Goal: Obtain resource: Obtain resource

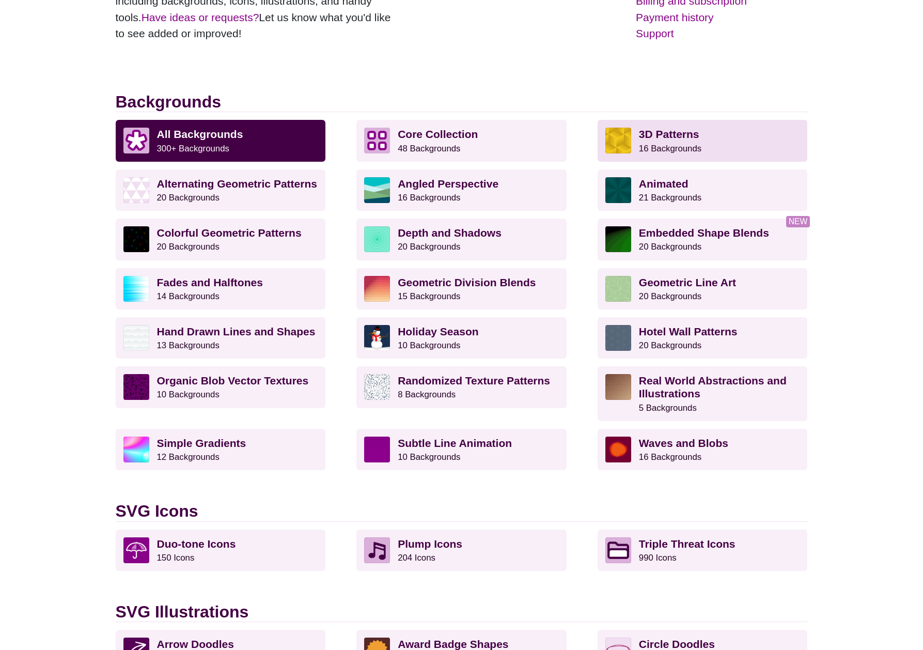
scroll to position [212, 0]
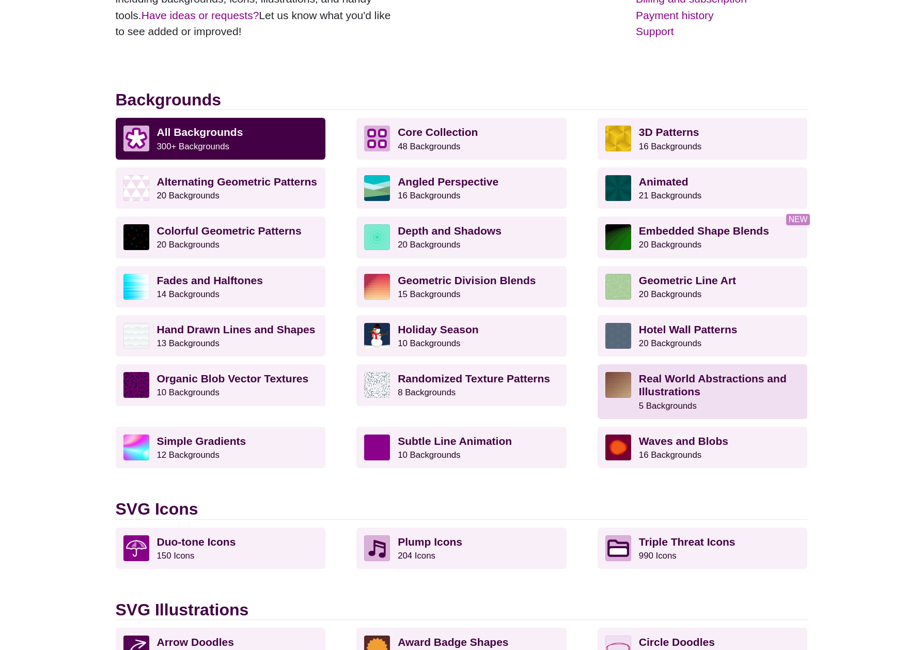
click at [658, 388] on strong "Real World Abstractions and Illustrations" at bounding box center [713, 385] width 148 height 25
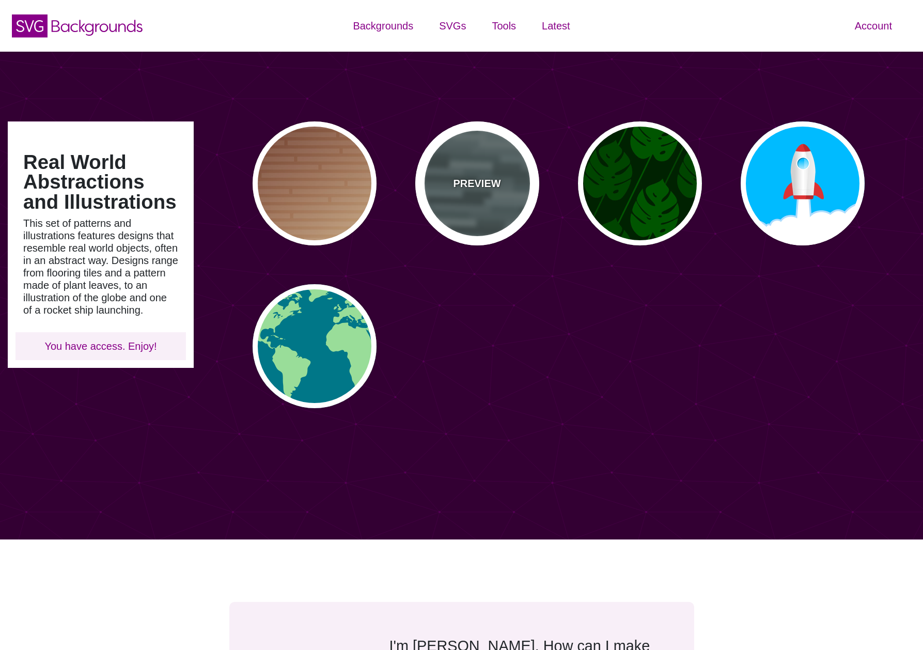
click at [497, 203] on div "PREVIEW" at bounding box center [477, 183] width 124 height 124
type input "#506566"
type input "0"
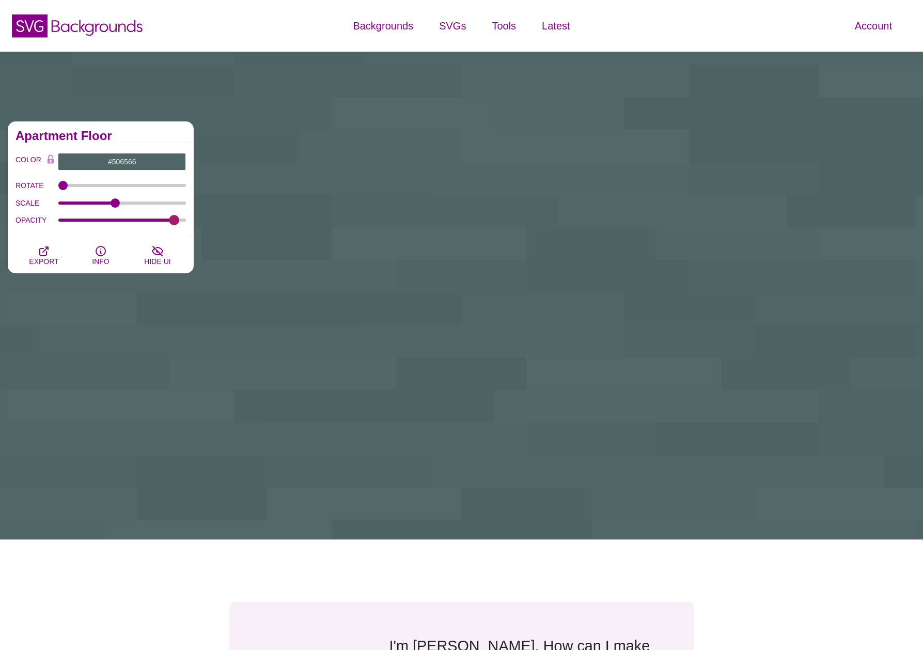
drag, startPoint x: 122, startPoint y: 221, endPoint x: 174, endPoint y: 224, distance: 51.8
type input "0.94"
click at [174, 222] on input "OPACITY" at bounding box center [122, 220] width 128 height 4
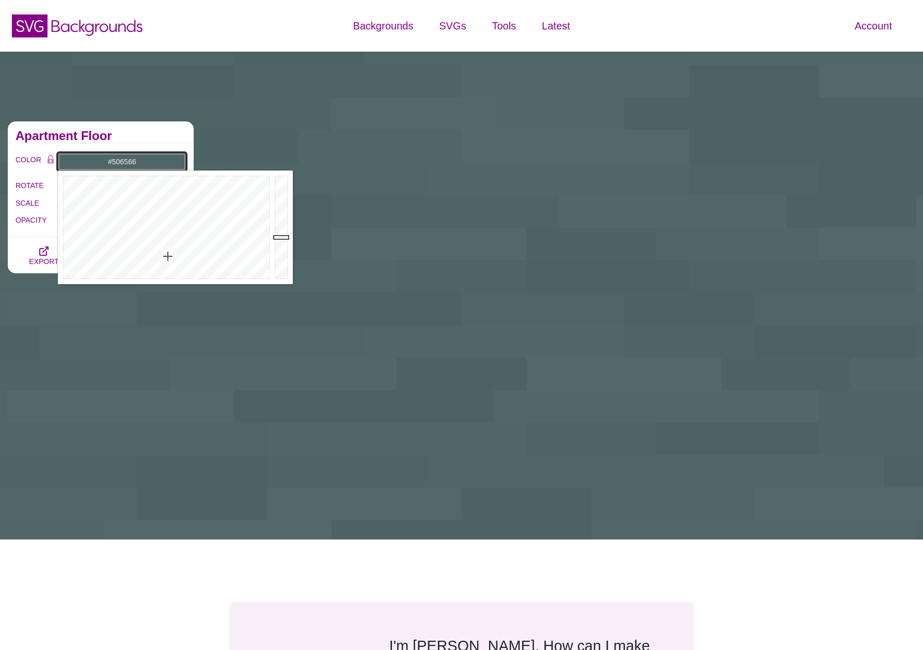
drag, startPoint x: 150, startPoint y: 163, endPoint x: 101, endPoint y: 162, distance: 49.6
click at [101, 162] on input "#506566" at bounding box center [122, 162] width 128 height 18
paste input "821F1D"
type input "#821F1D"
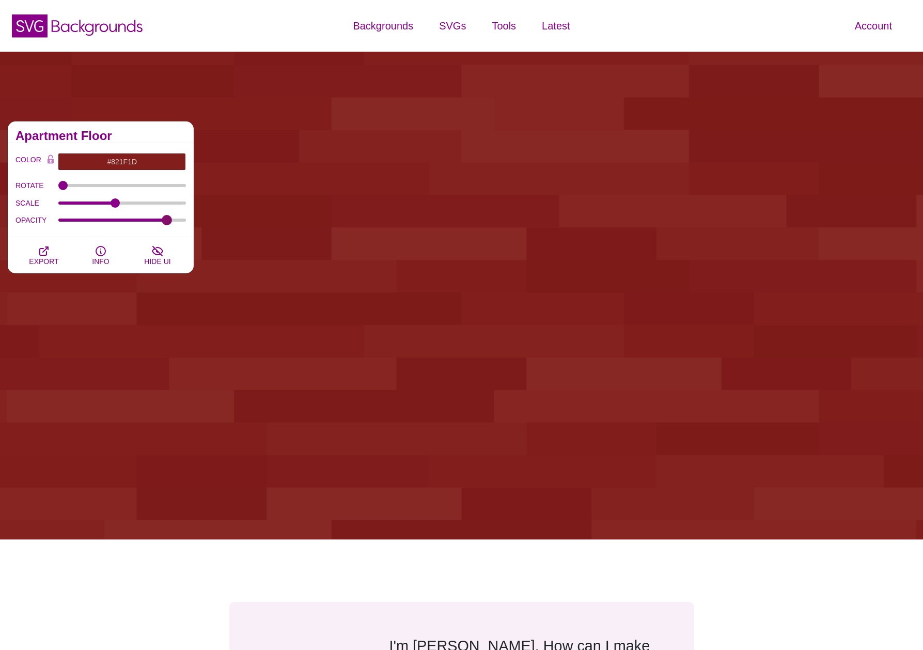
drag, startPoint x: 173, startPoint y: 219, endPoint x: 167, endPoint y: 219, distance: 5.2
type input "0.88"
click at [167, 219] on input "OPACITY" at bounding box center [122, 220] width 128 height 4
click at [39, 255] on icon "button" at bounding box center [44, 251] width 12 height 12
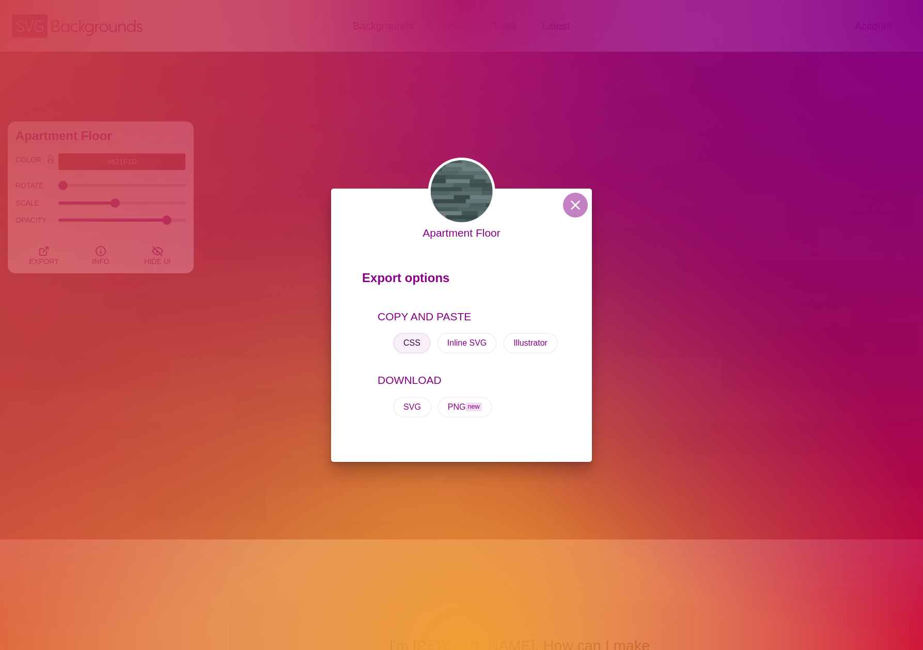
click at [402, 336] on button "CSS" at bounding box center [412, 343] width 38 height 21
click at [570, 206] on button at bounding box center [575, 205] width 25 height 25
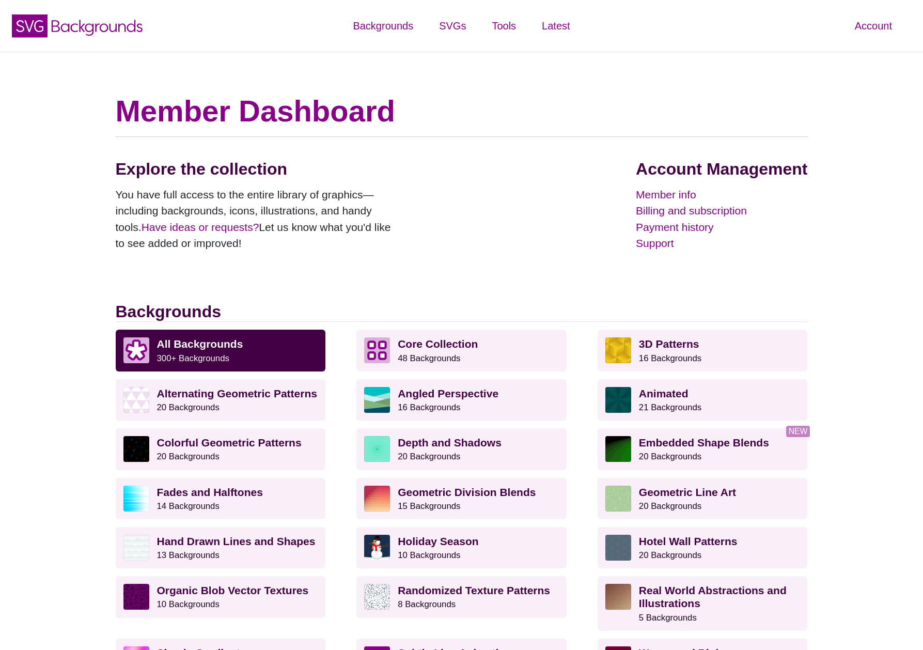
scroll to position [212, 0]
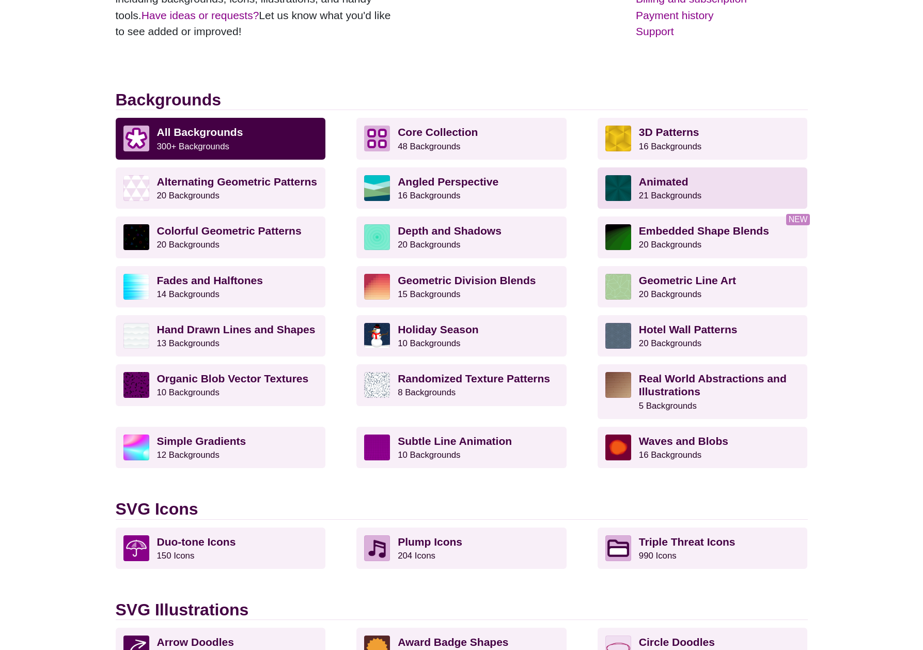
click at [677, 183] on strong "Animated" at bounding box center [664, 182] width 50 height 12
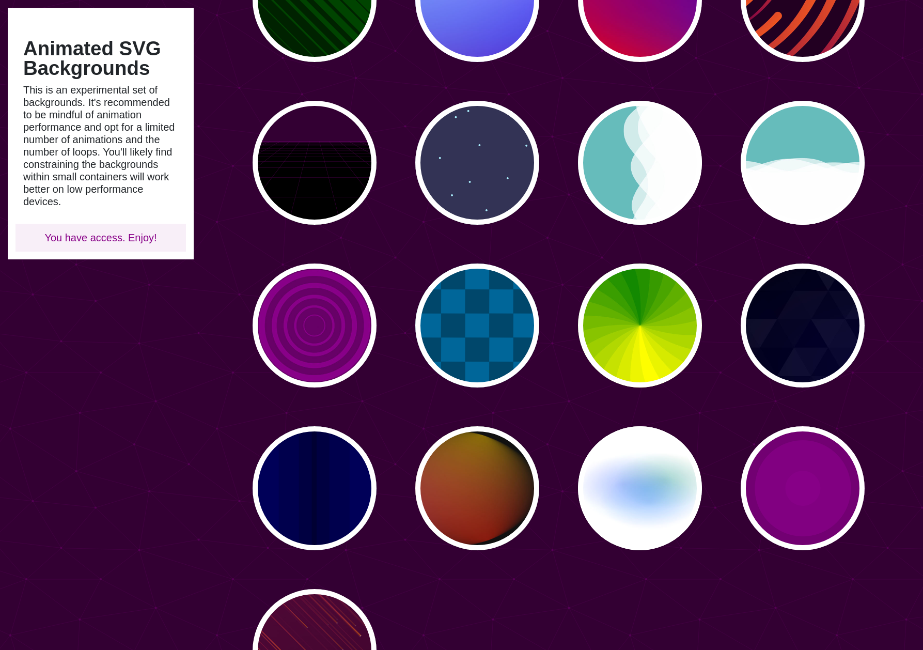
scroll to position [347, 0]
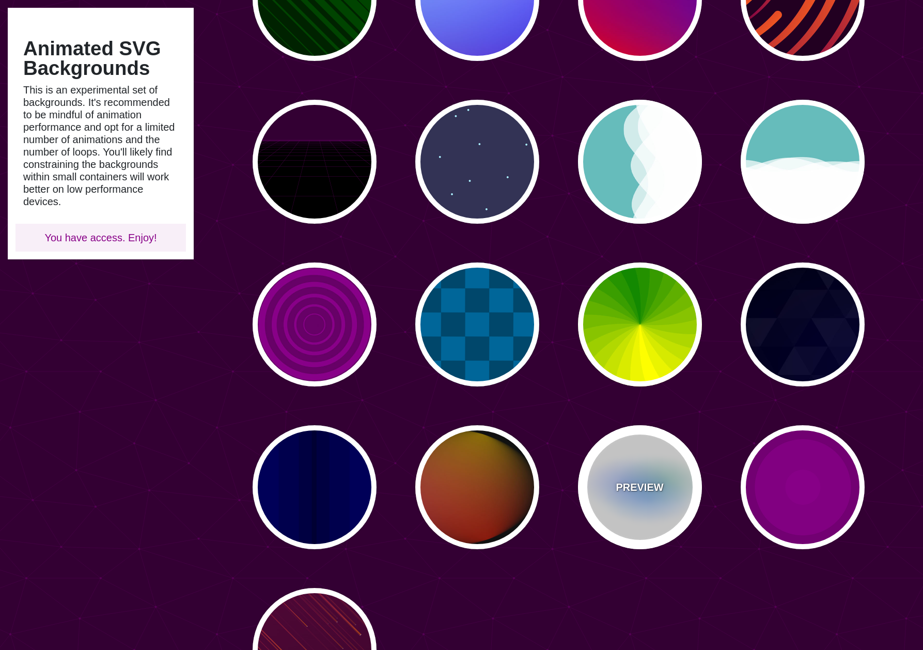
click at [667, 489] on div "PREVIEW" at bounding box center [640, 487] width 124 height 124
type input "#FFFFFF"
type input "#AA00FF"
type input "#0088FF"
type input "#008800"
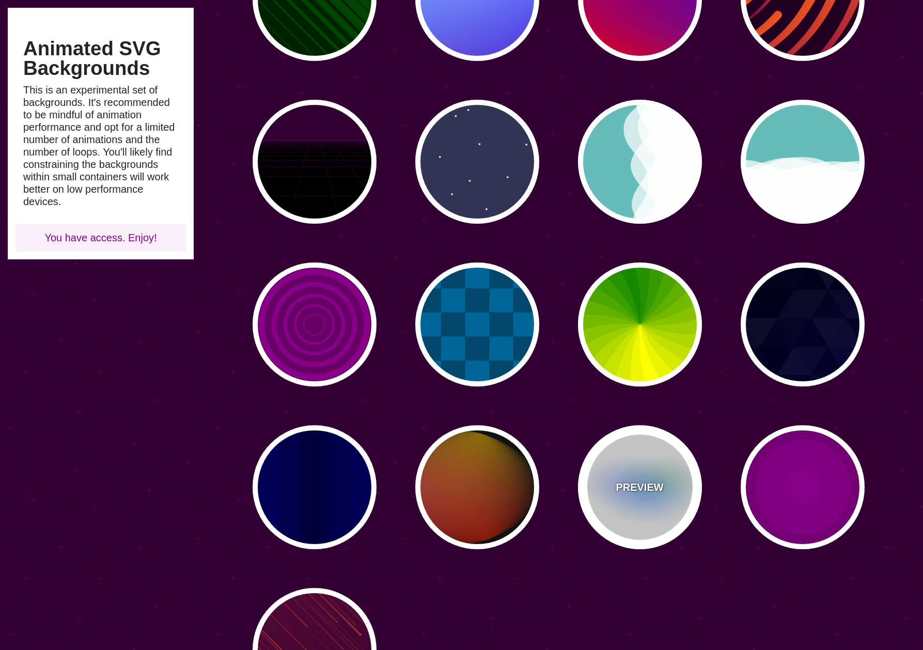
type input "8"
type input "24"
type input "999"
type input "0.5"
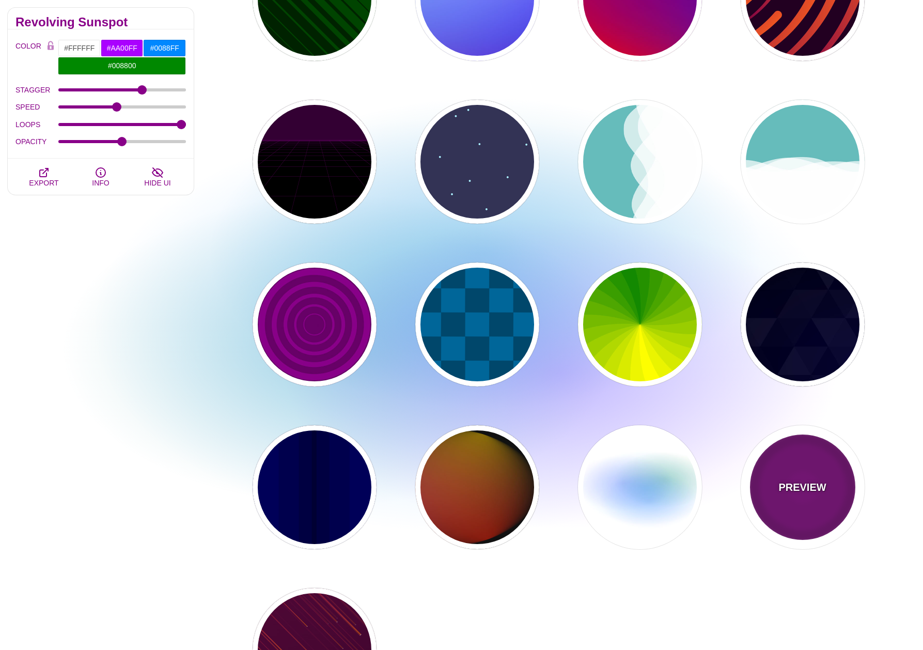
click at [794, 486] on p "PREVIEW" at bounding box center [803, 488] width 48 height 16
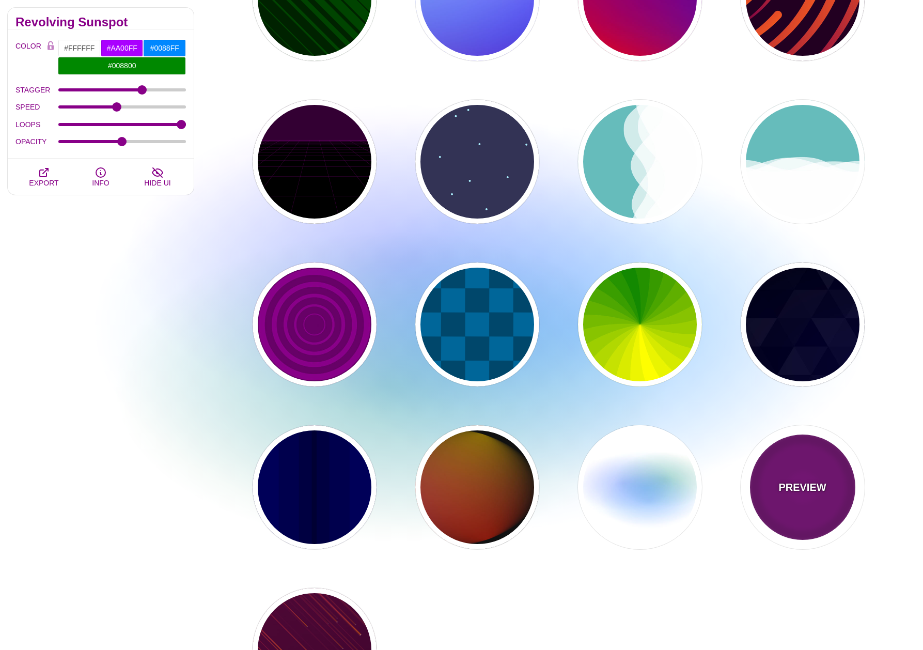
type input "#220022"
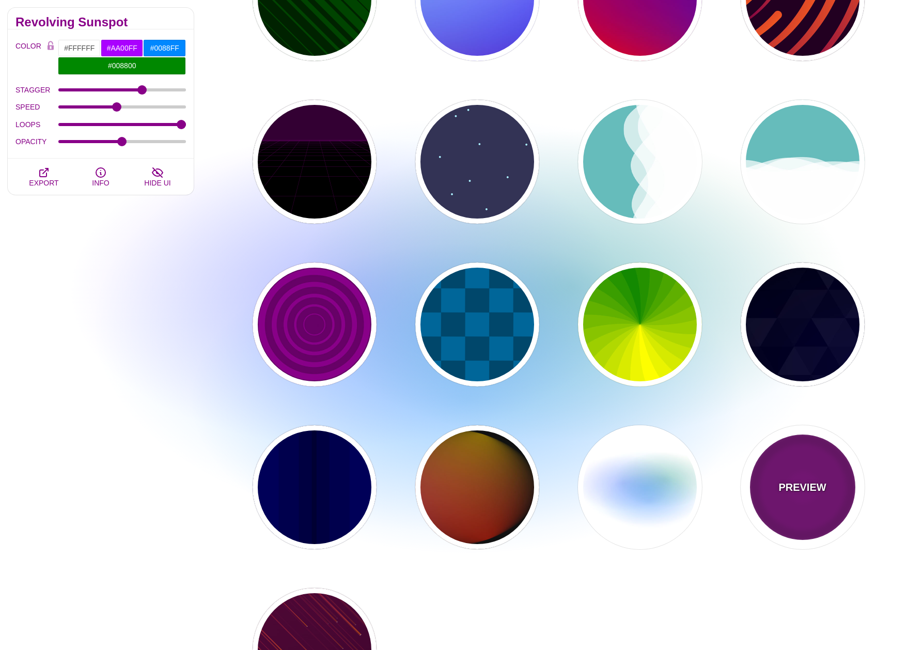
type input "#880088"
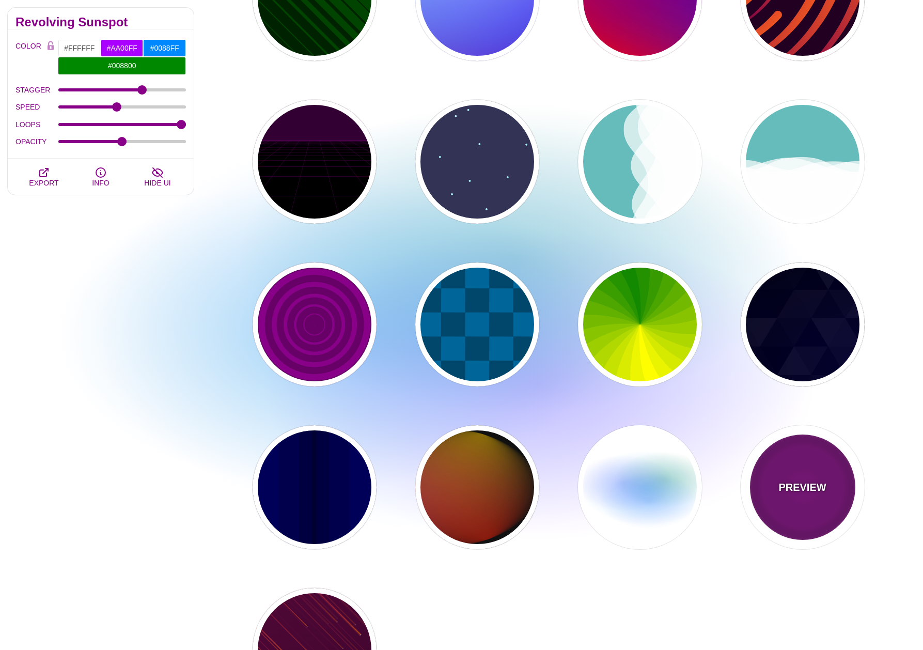
type input "999"
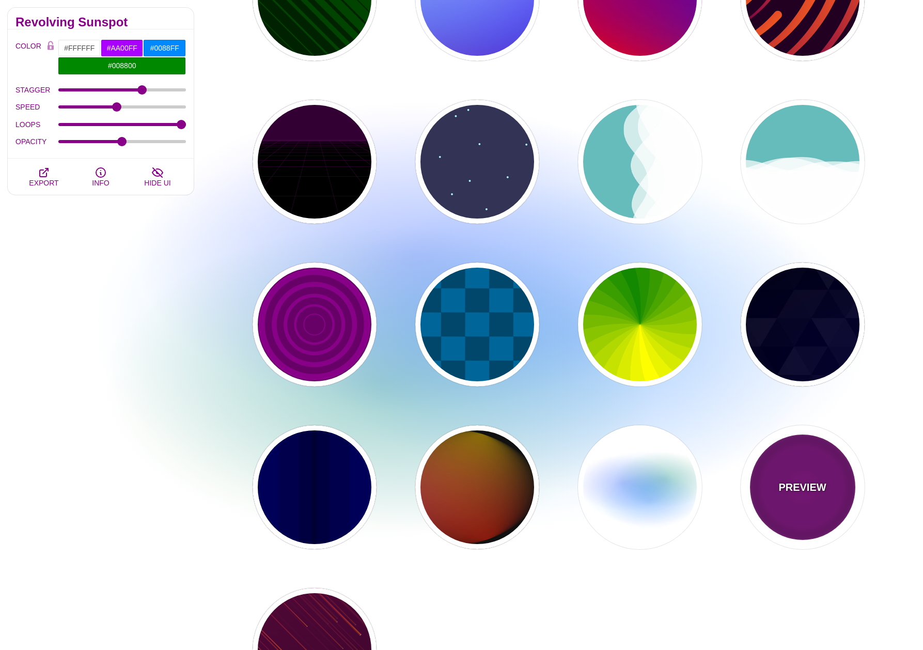
type input "5"
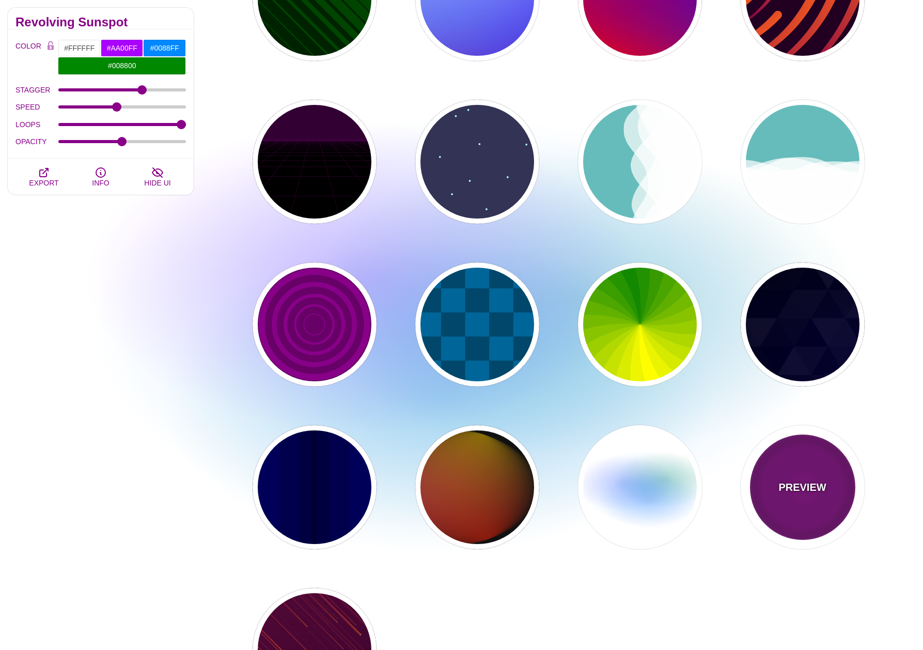
type input "0"
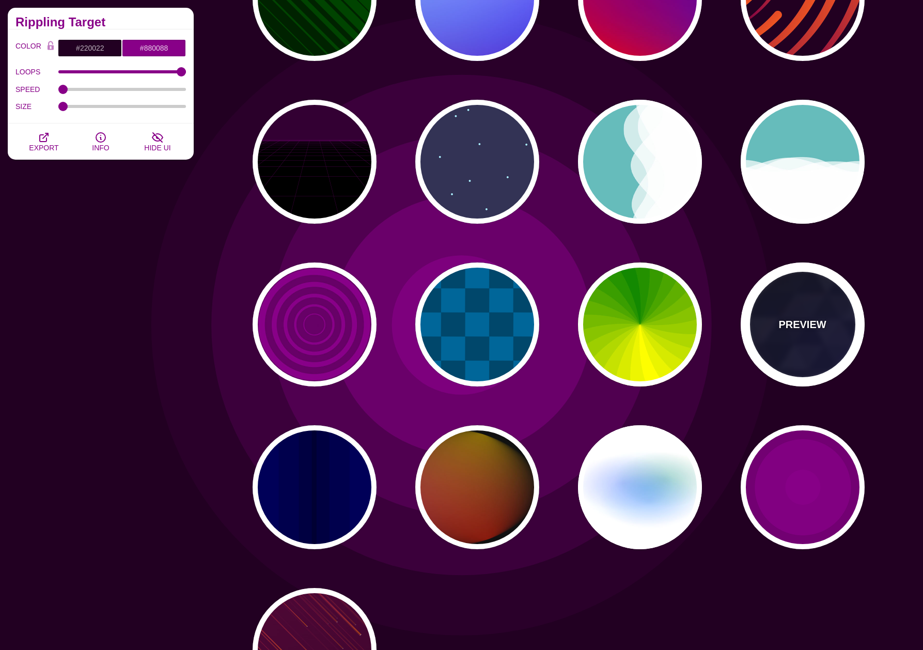
click at [793, 349] on div "PREVIEW" at bounding box center [803, 325] width 124 height 124
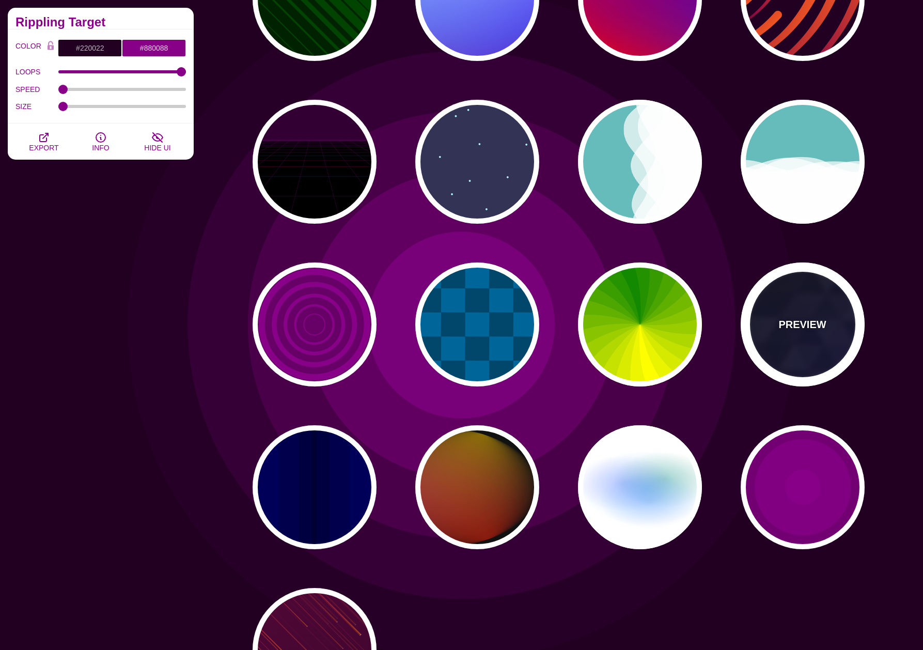
type input "#000000"
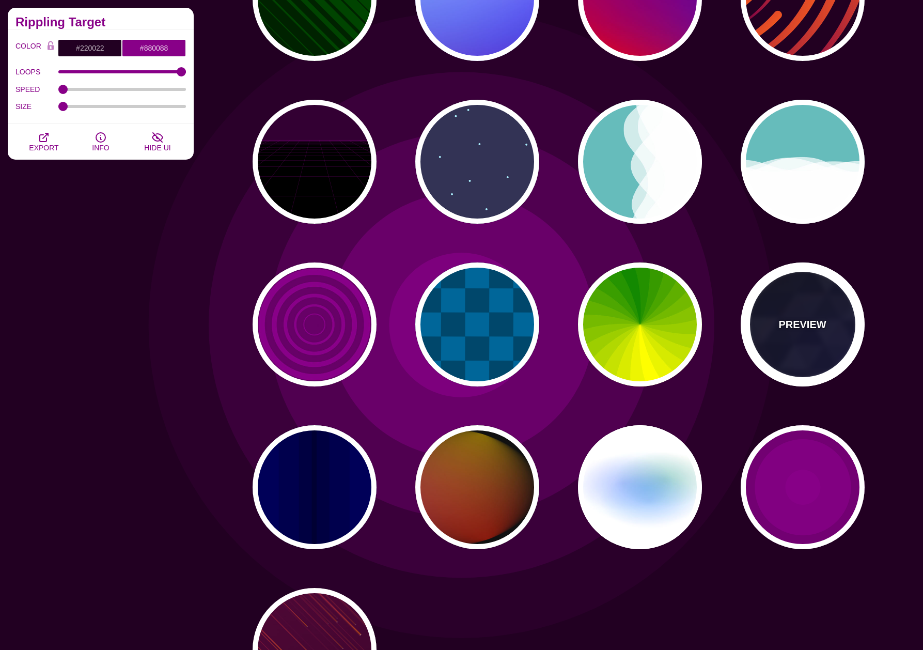
type input "#0000FF"
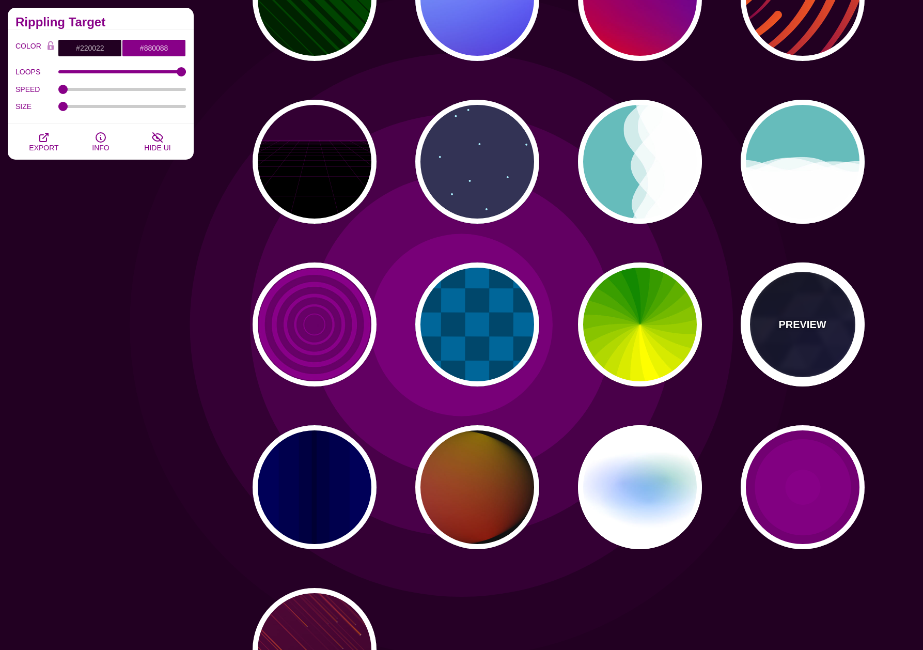
type input "#006600"
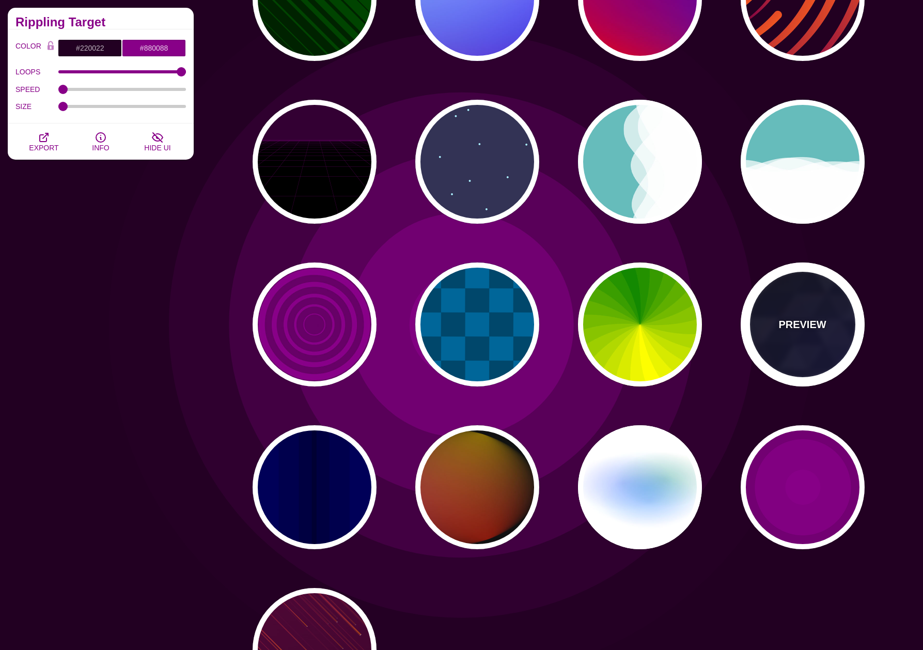
type input "0"
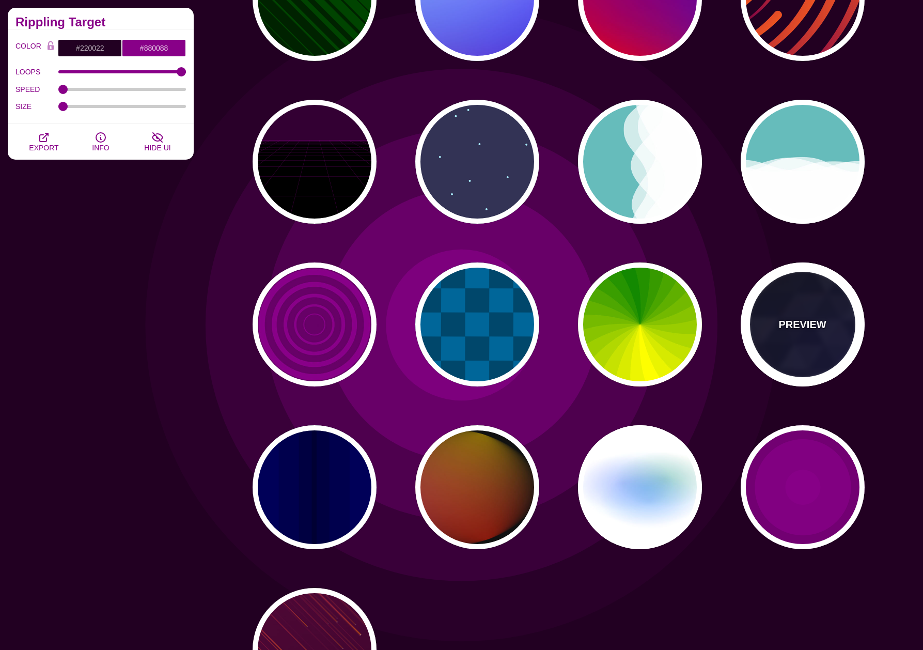
type input "0.4"
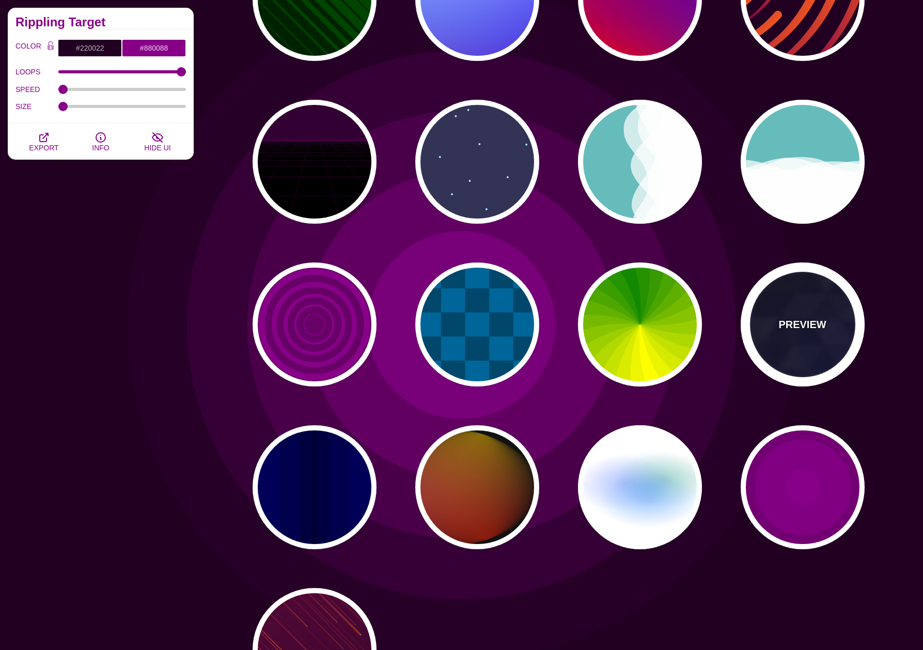
type input "5"
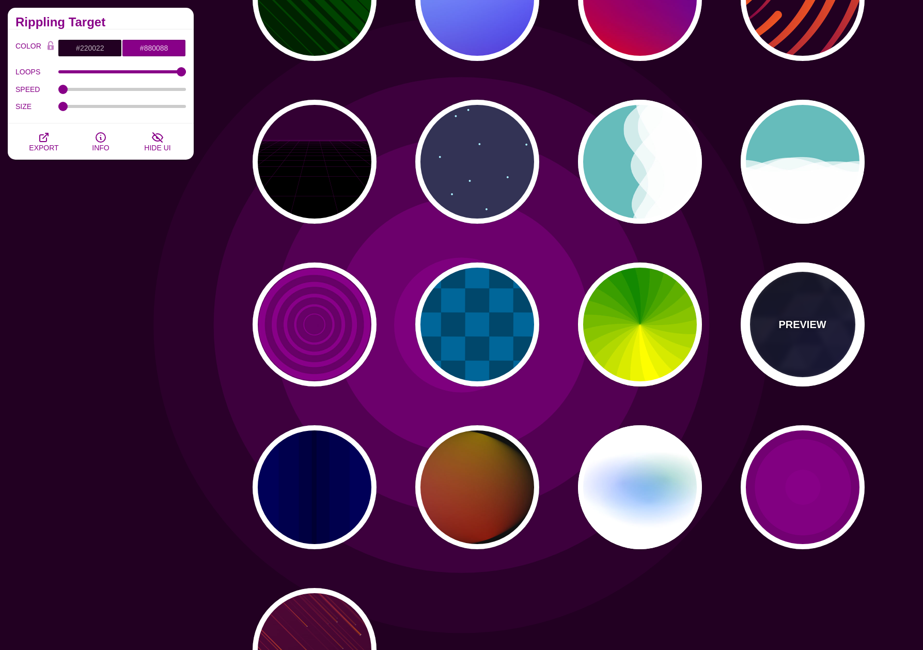
type input "15"
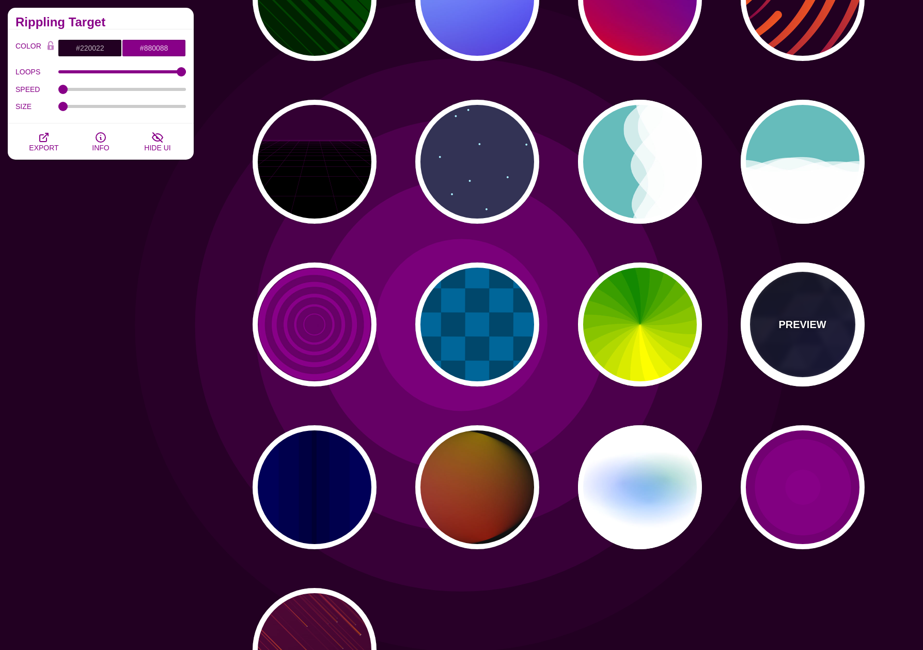
type input "0.2"
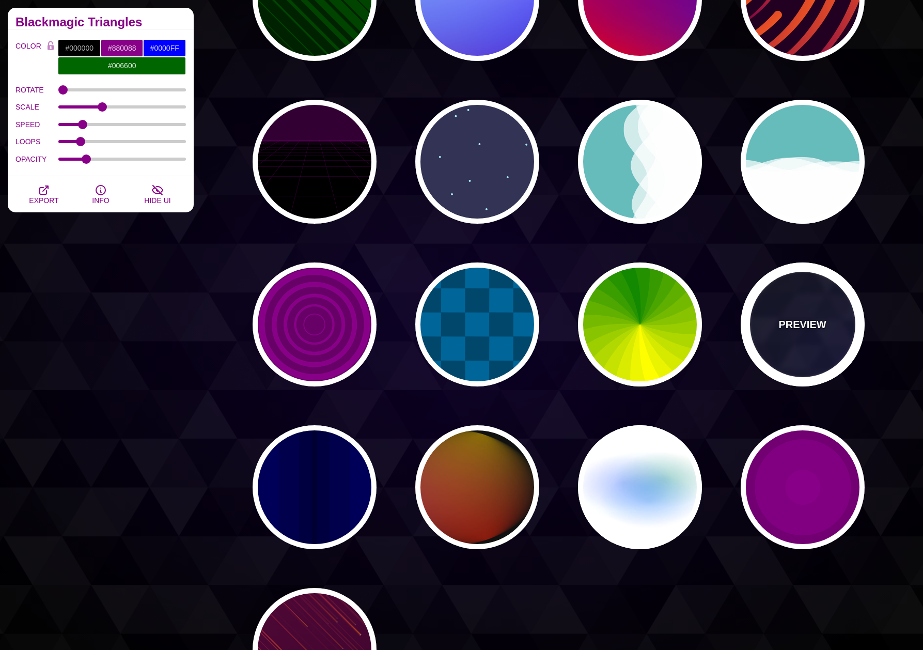
scroll to position [348, 0]
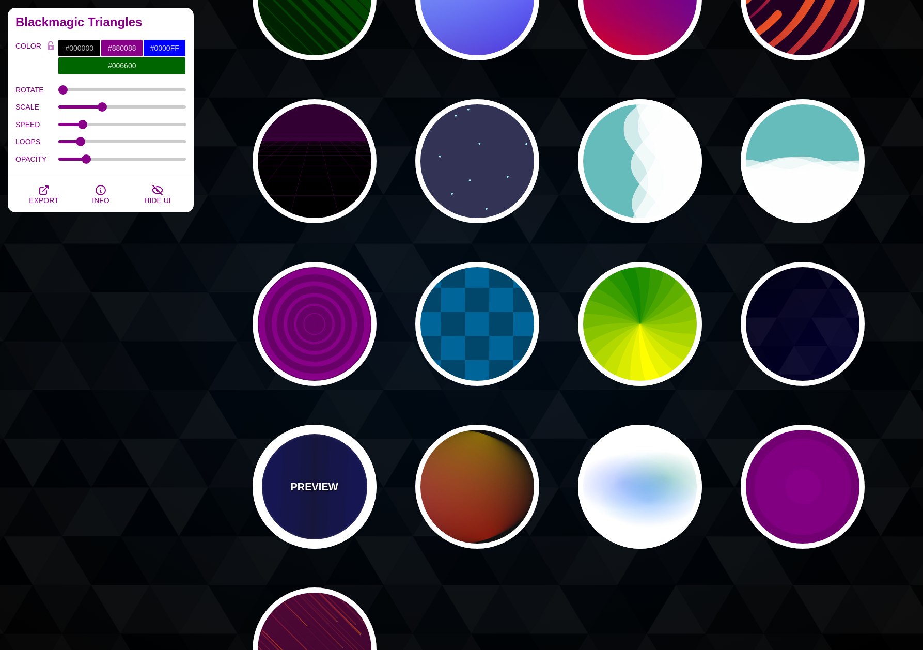
click at [318, 517] on div "PREVIEW" at bounding box center [315, 487] width 124 height 124
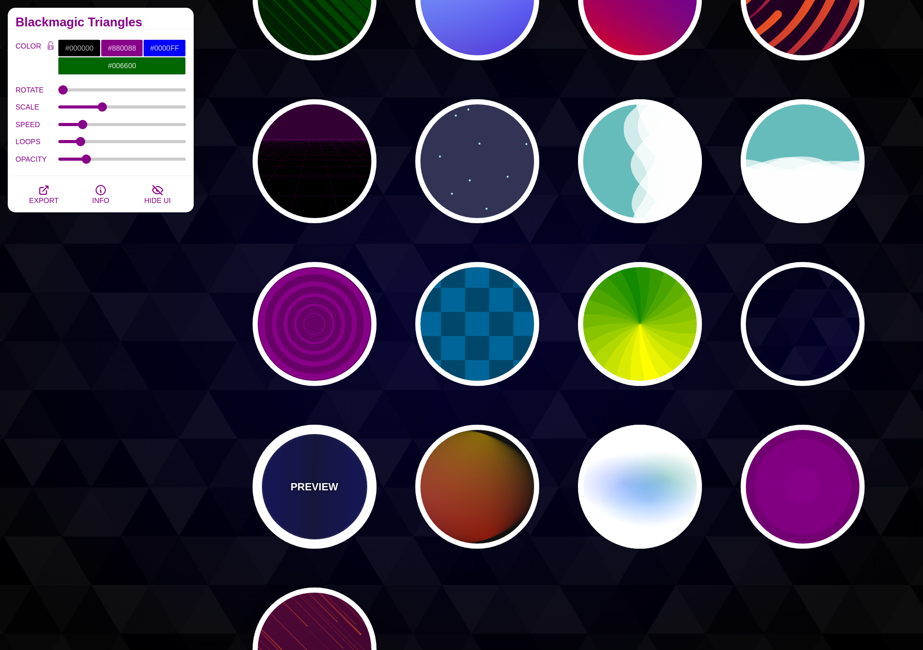
type input "#0000BB"
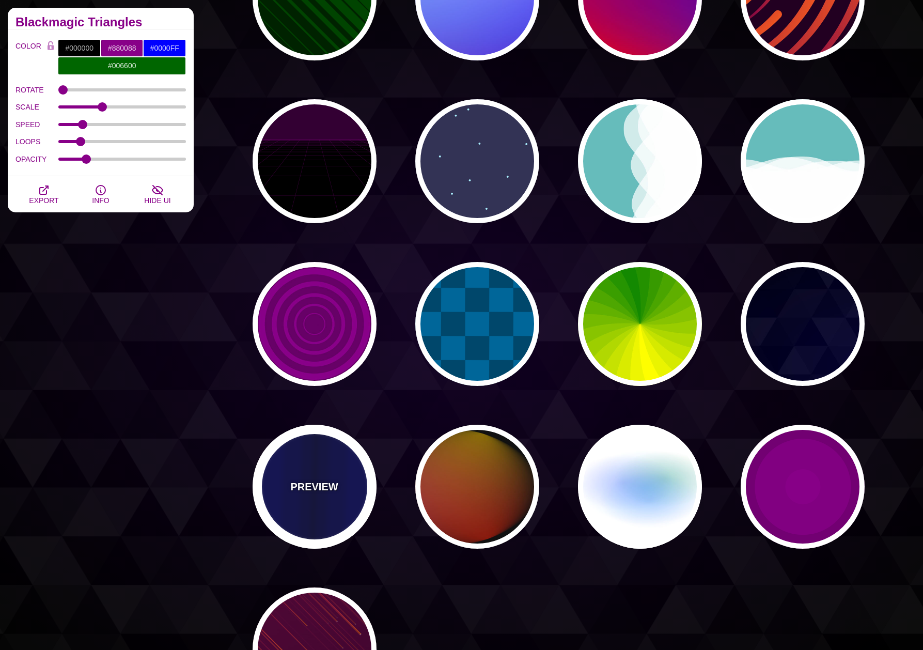
type input "#000033"
type input "0.5"
type input "5"
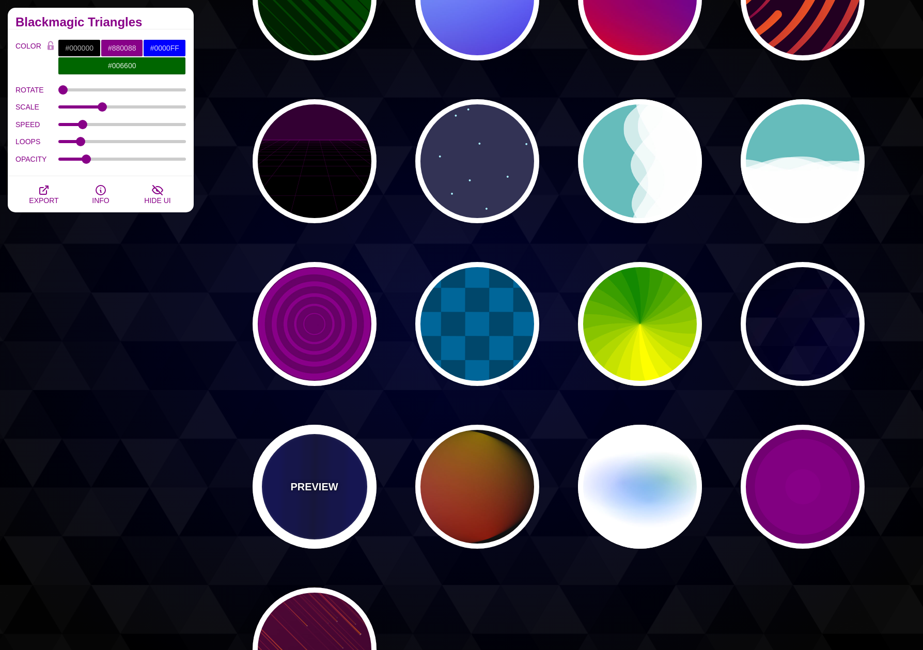
type input "0.1"
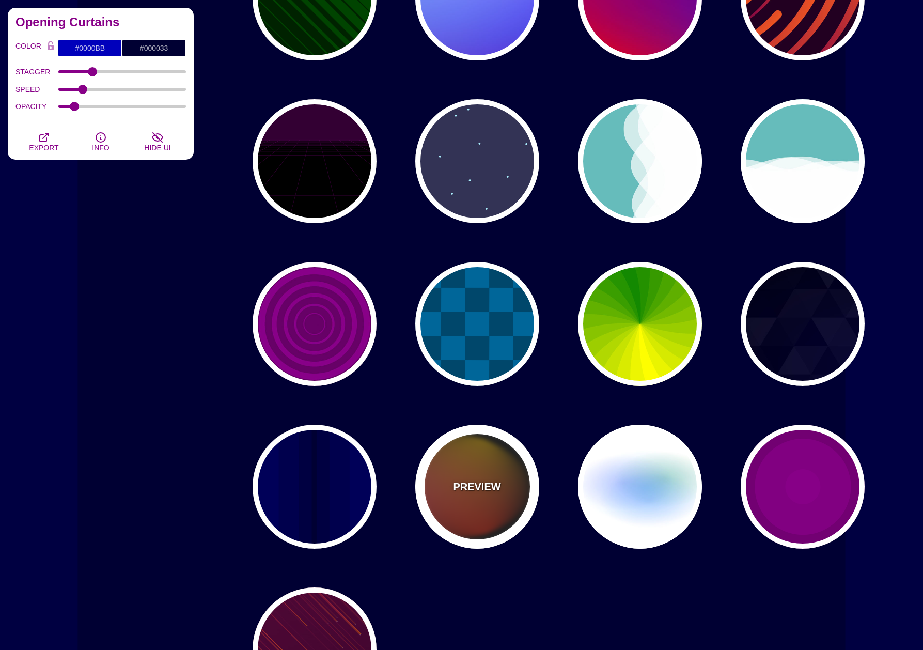
click at [479, 505] on div "PREVIEW" at bounding box center [477, 487] width 124 height 124
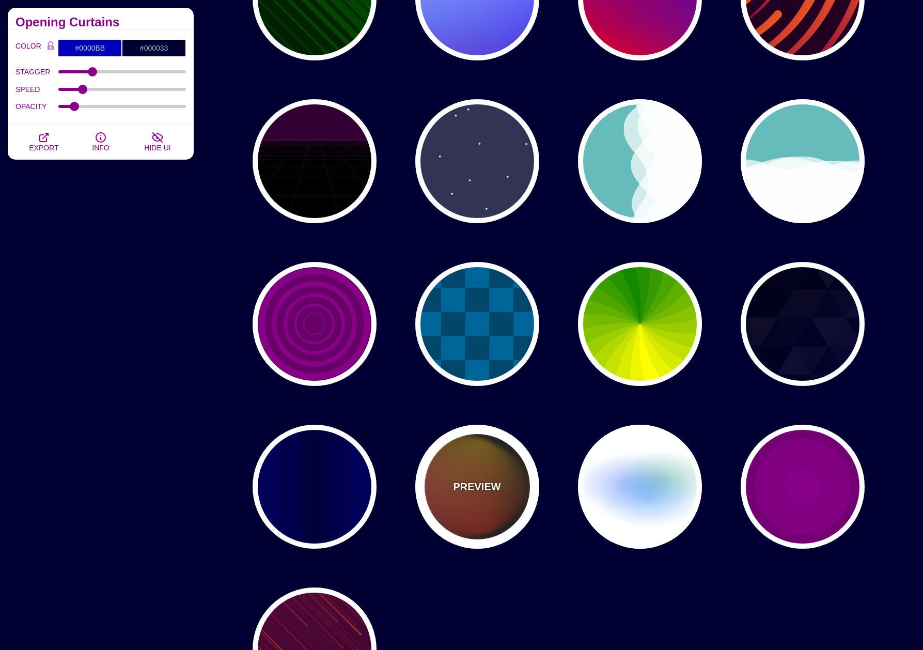
type input "#111111"
type input "#FF00FF"
type input "#FFCC00"
type input "#FF2200"
type input "4"
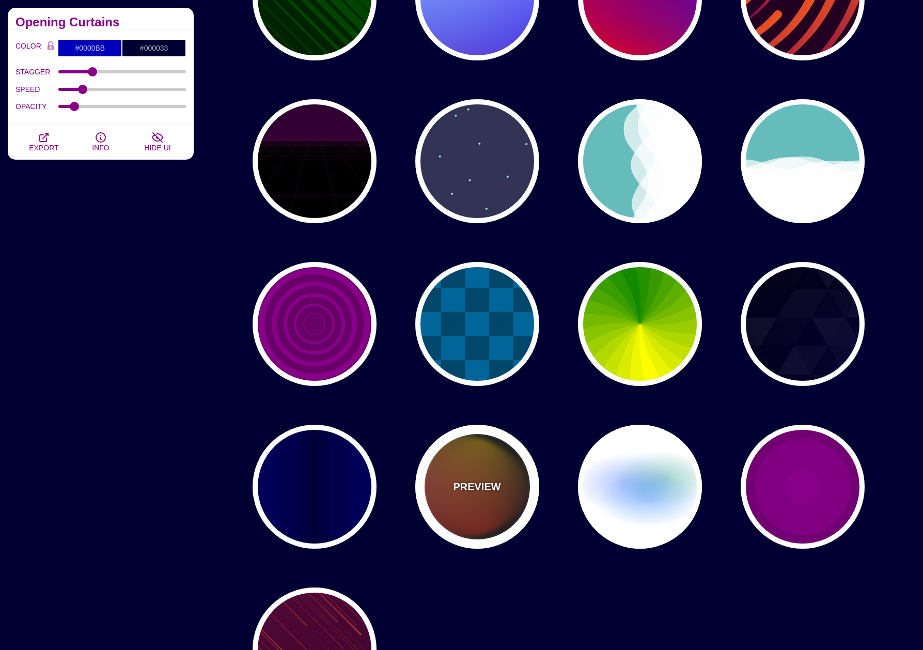
type input "12"
type input "999"
type input "1"
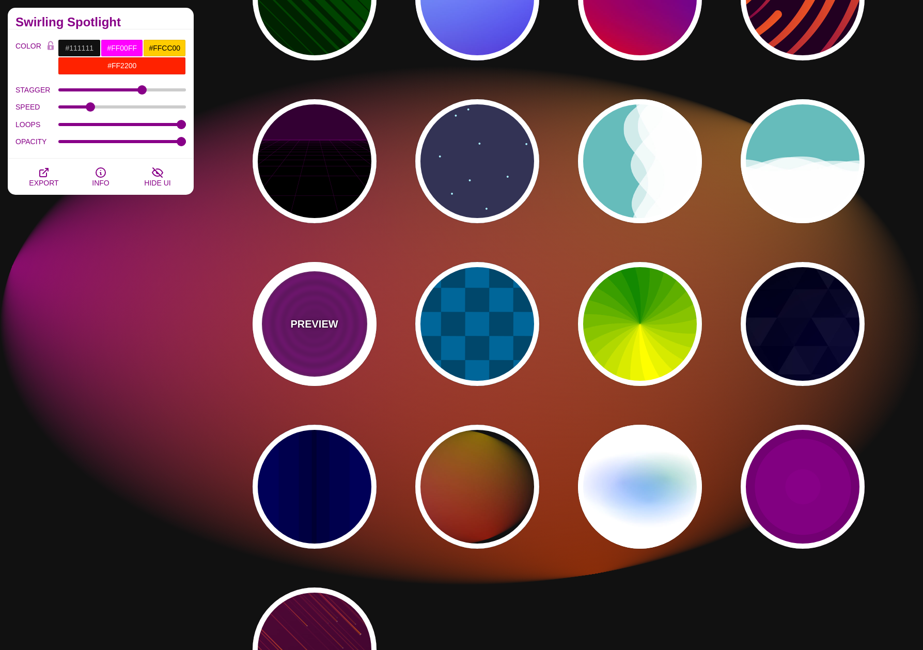
click at [348, 346] on div "PREVIEW" at bounding box center [315, 324] width 124 height 124
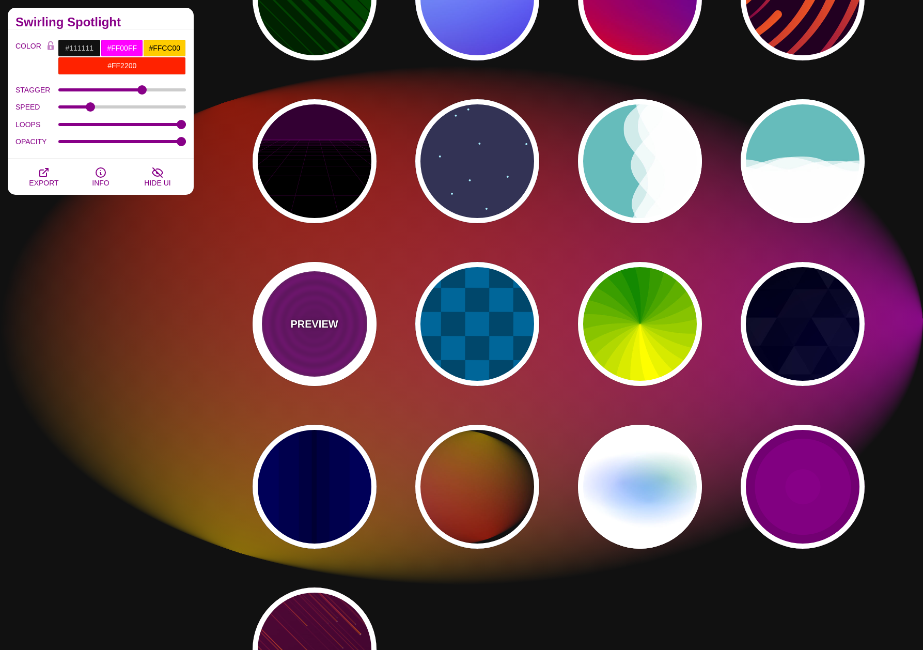
type input "#880088"
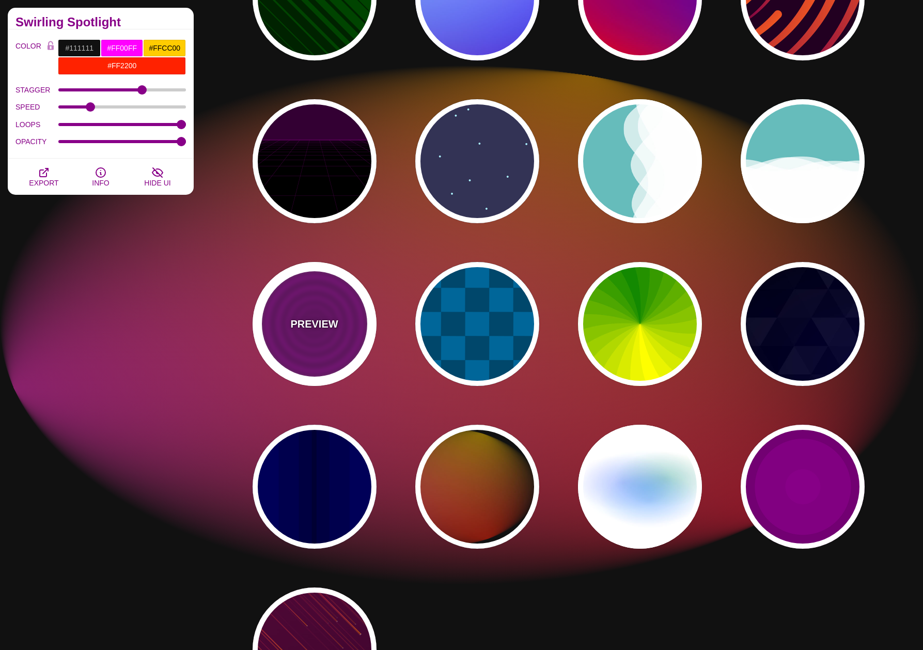
type input "#660066"
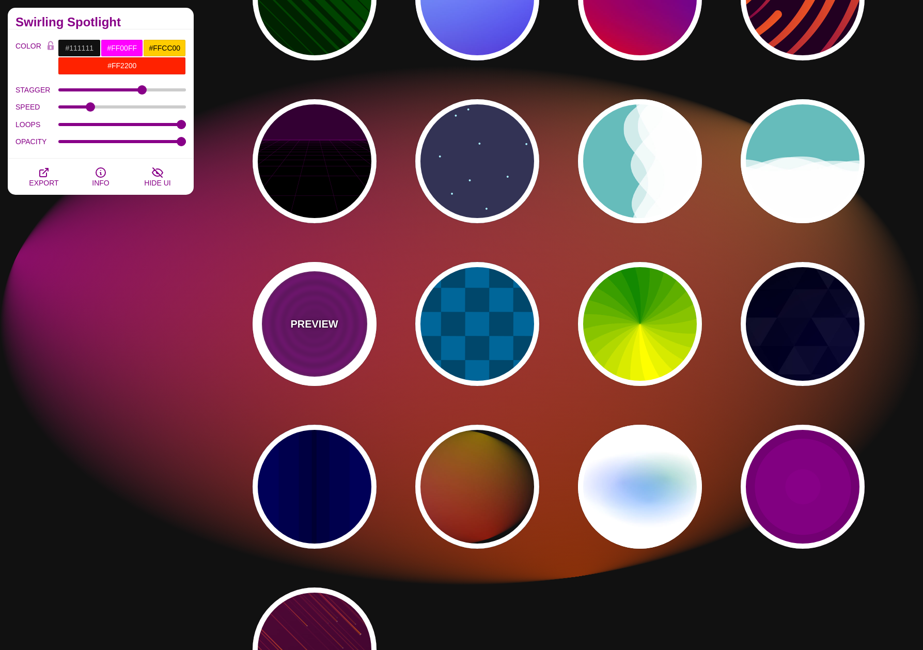
type input "15"
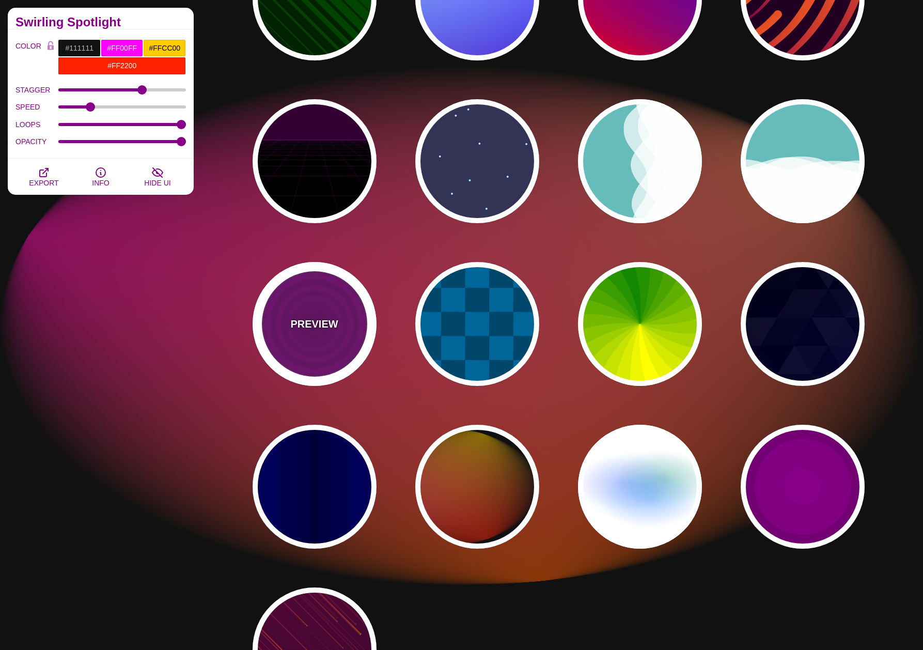
type input "0"
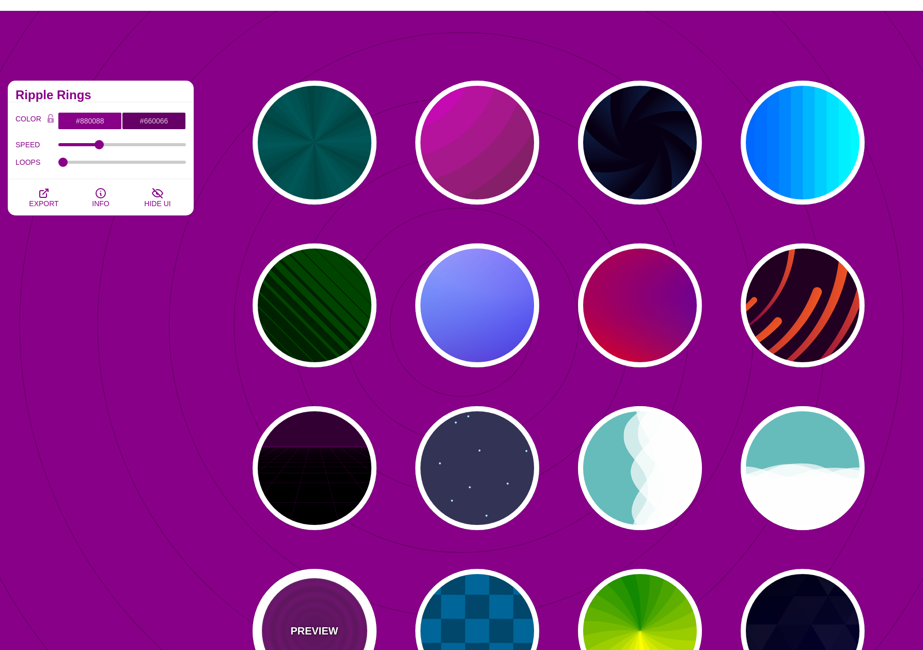
scroll to position [25, 0]
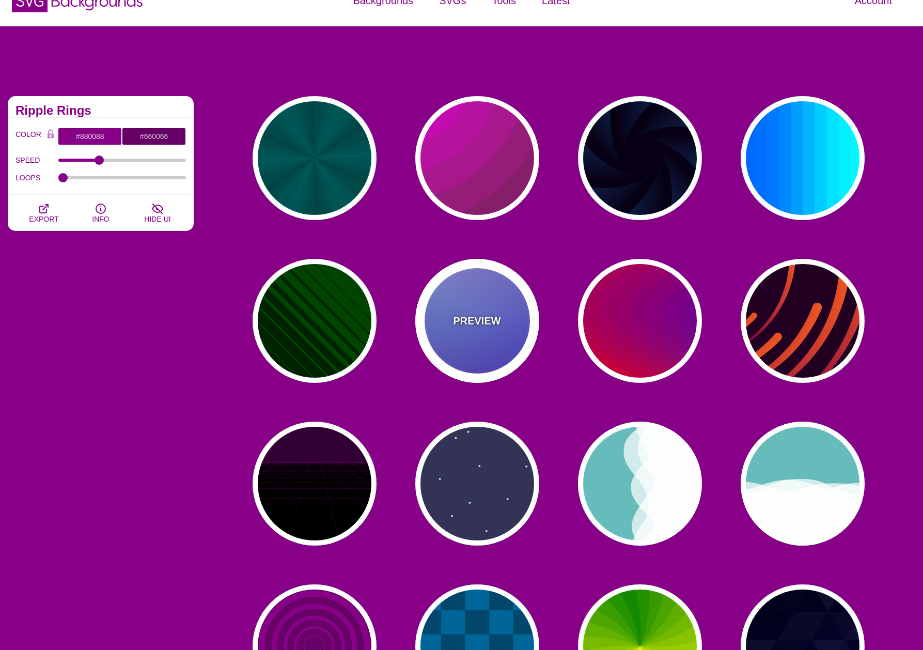
click at [437, 335] on div "PREVIEW" at bounding box center [477, 321] width 124 height 124
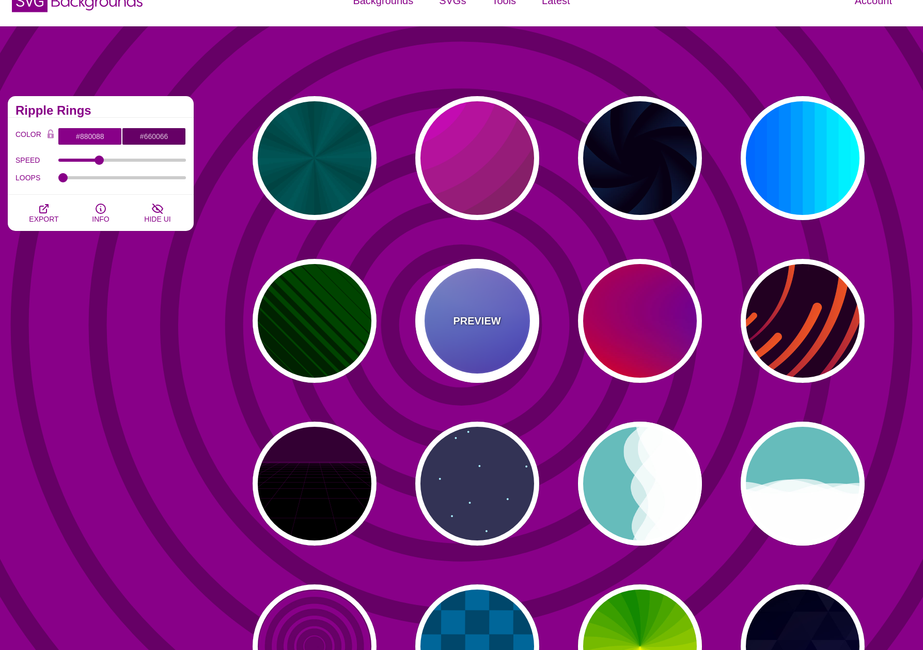
type input "#0000FF"
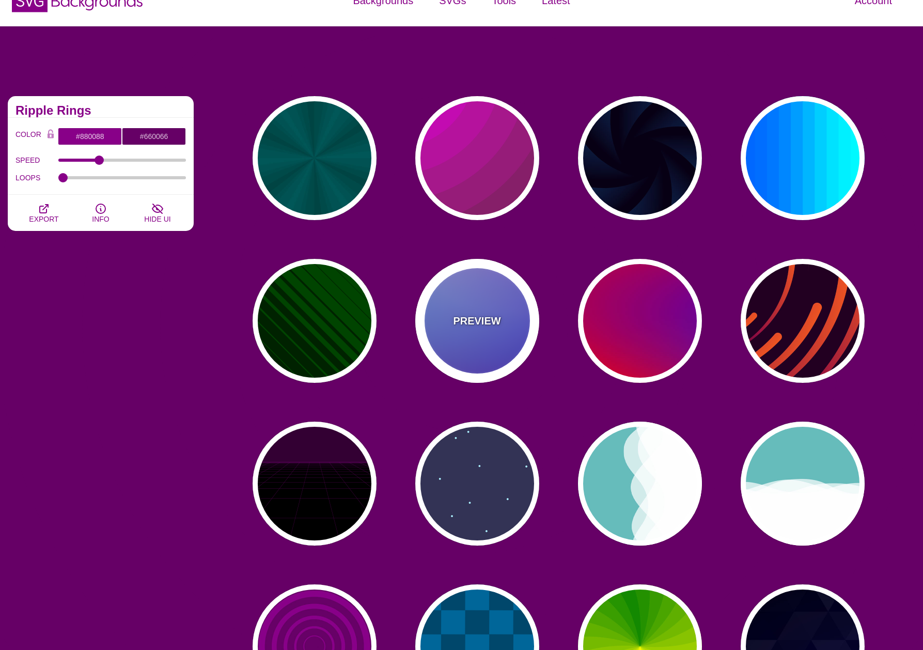
type input "#0099FF"
type input "#FFFFFF"
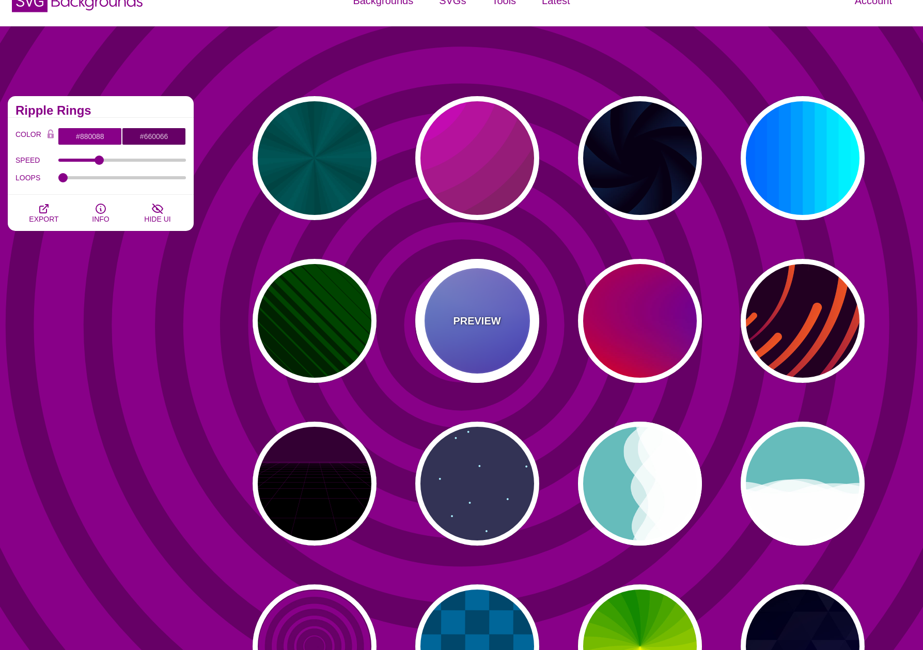
type input "#FF99FF"
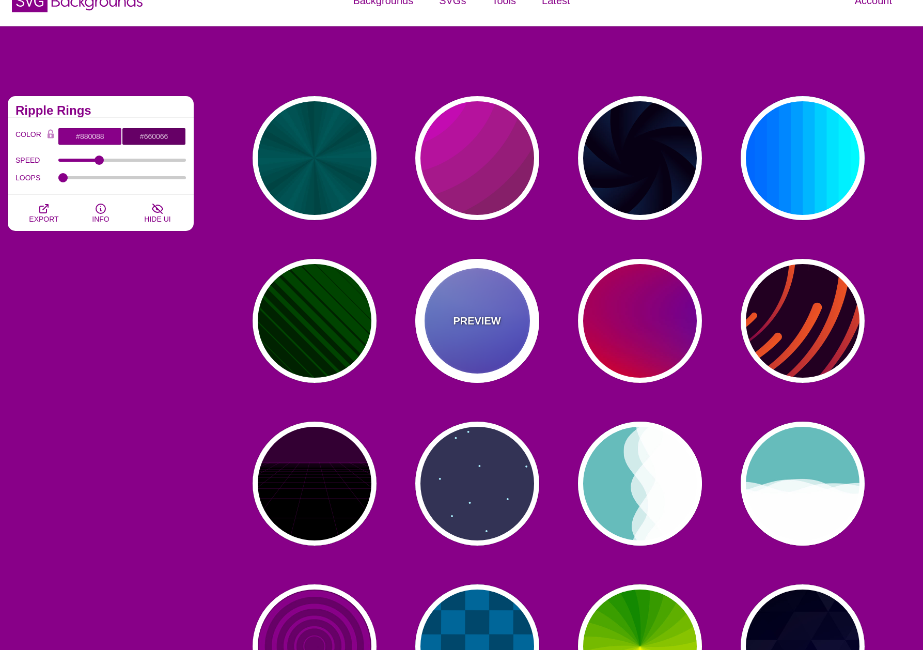
type input "#880088"
type input "12"
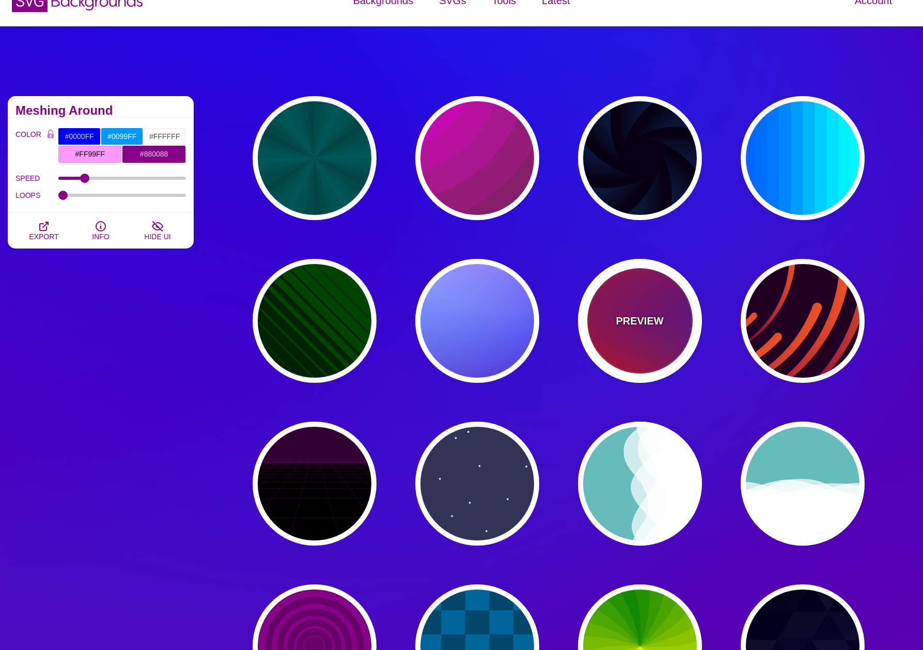
click at [625, 338] on div "PREVIEW" at bounding box center [640, 321] width 124 height 124
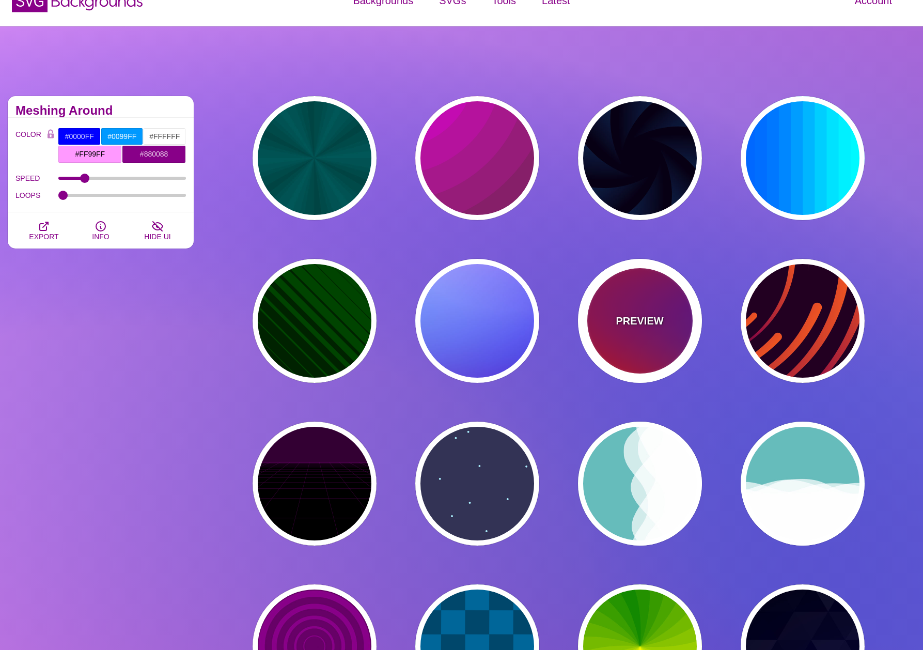
type input "#FF0000"
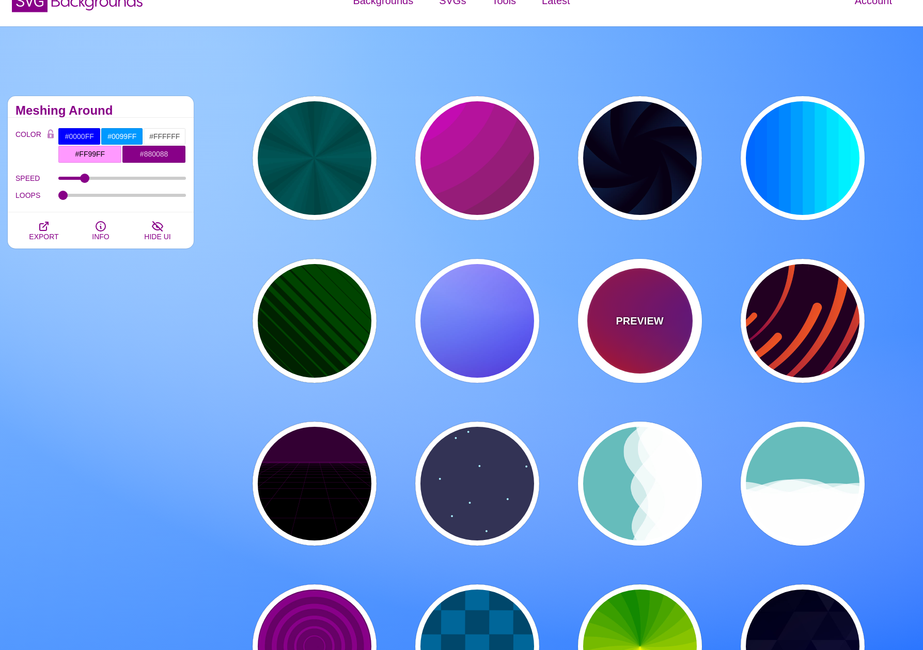
type input "#800080"
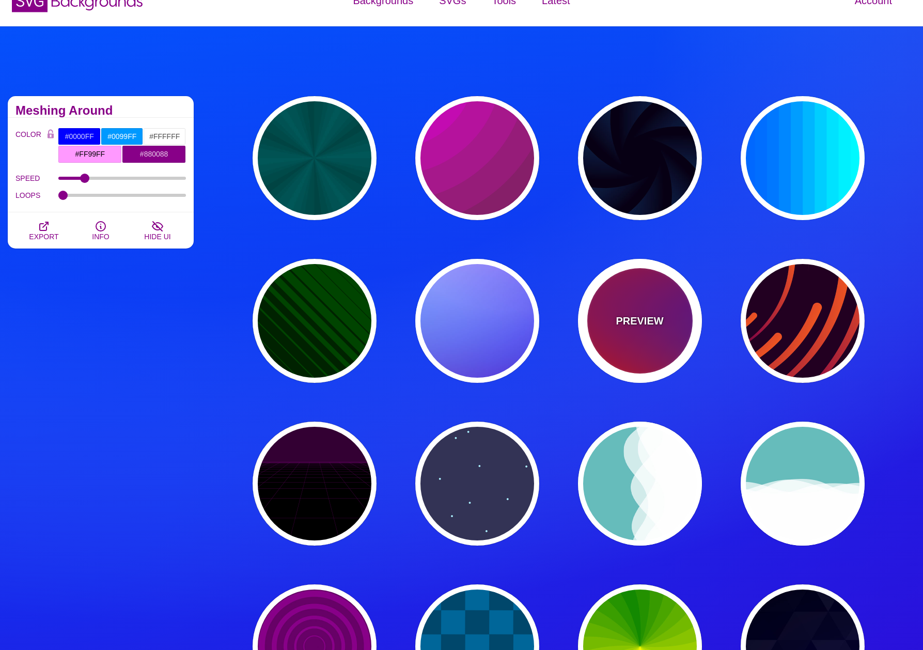
type input "#0000FF"
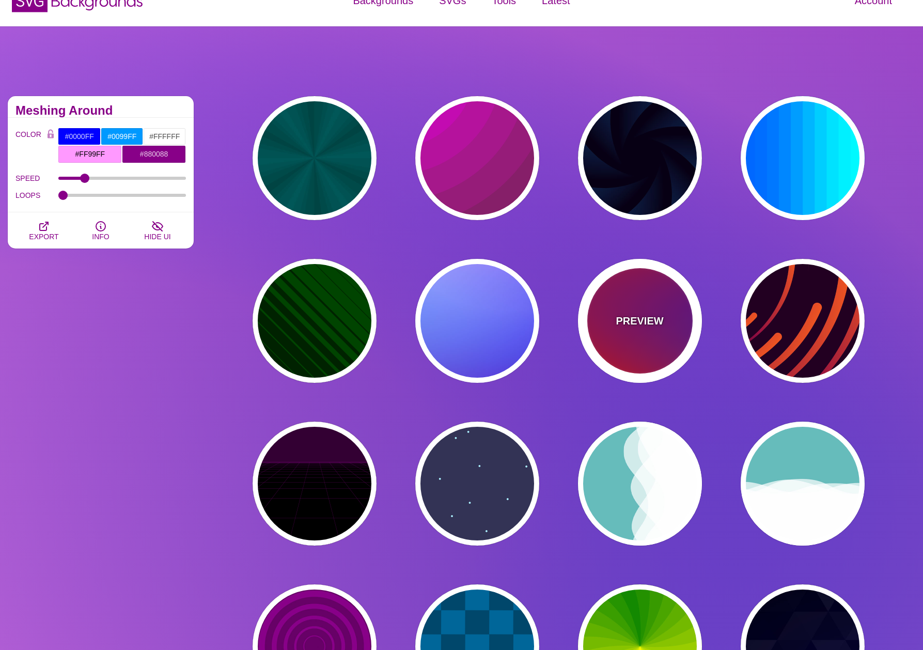
type input "#00EEBB"
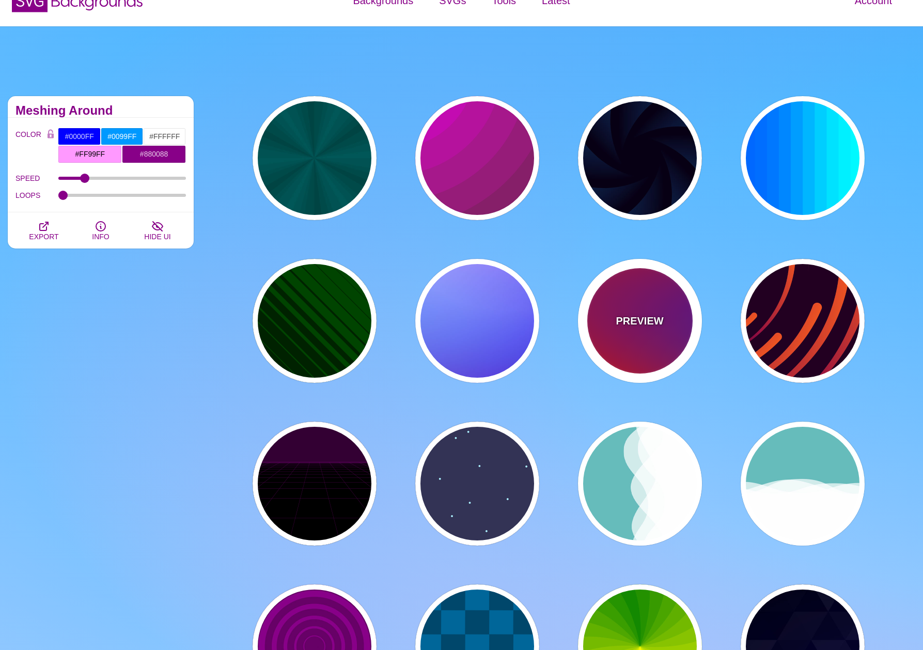
type input "#FFFF00"
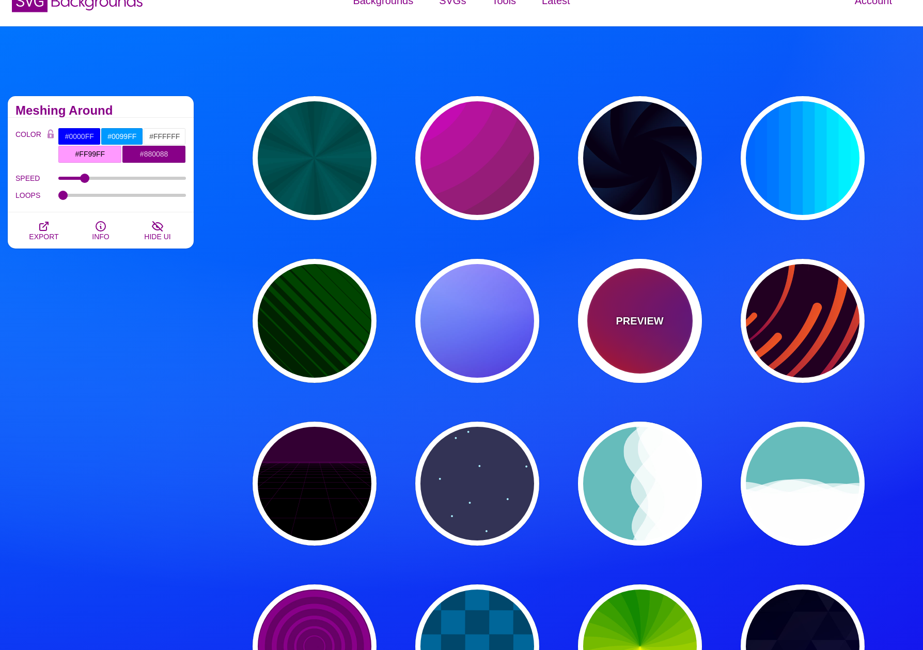
type input "#FFA500"
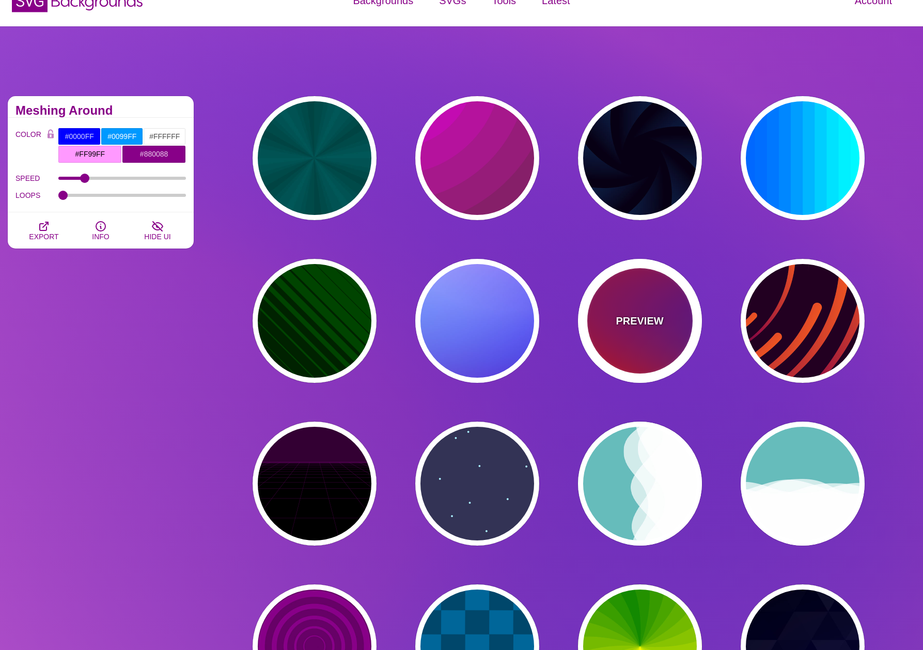
type input "1"
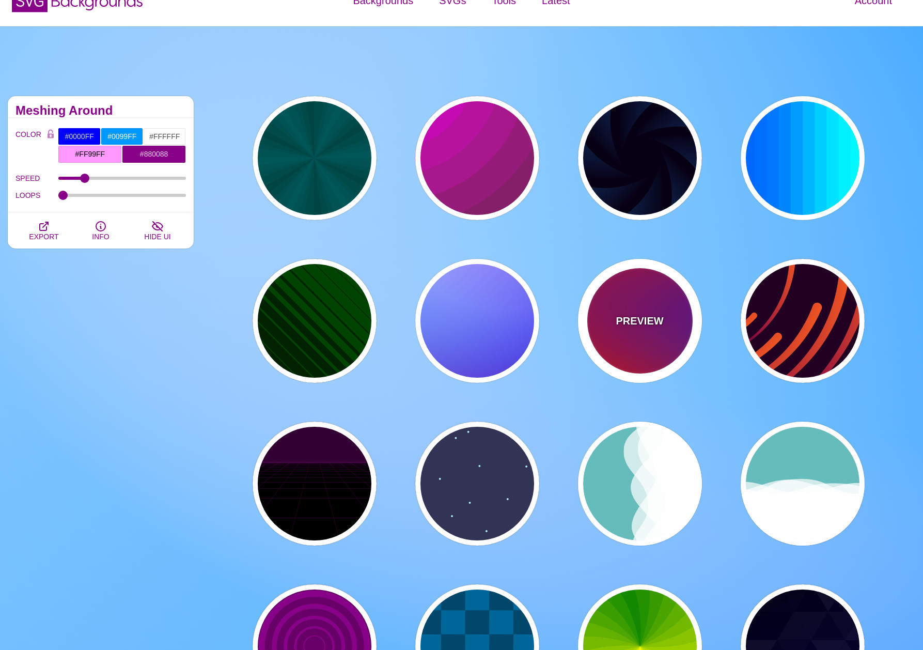
type input "20"
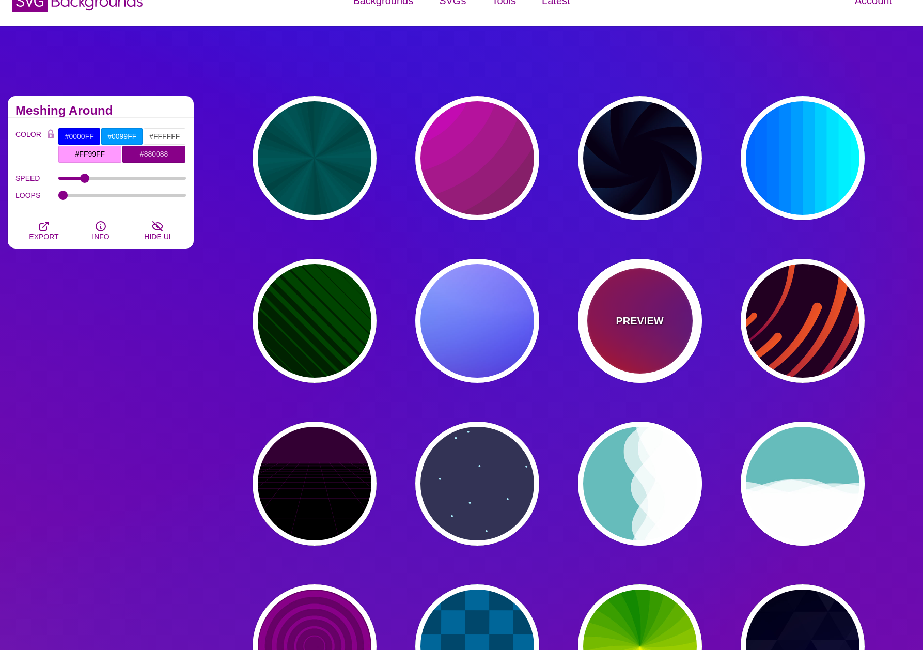
type input "0"
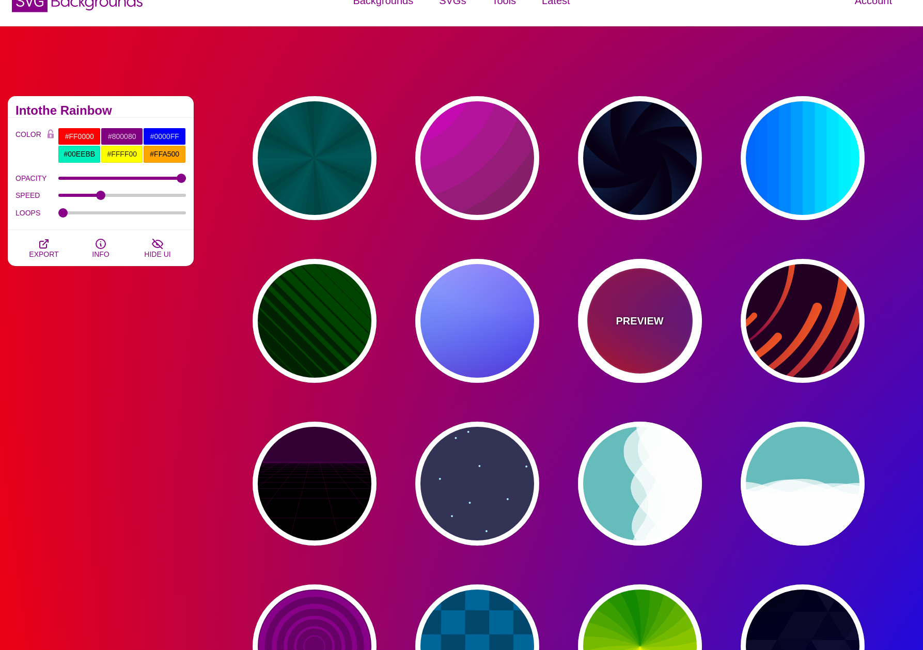
scroll to position [23, 0]
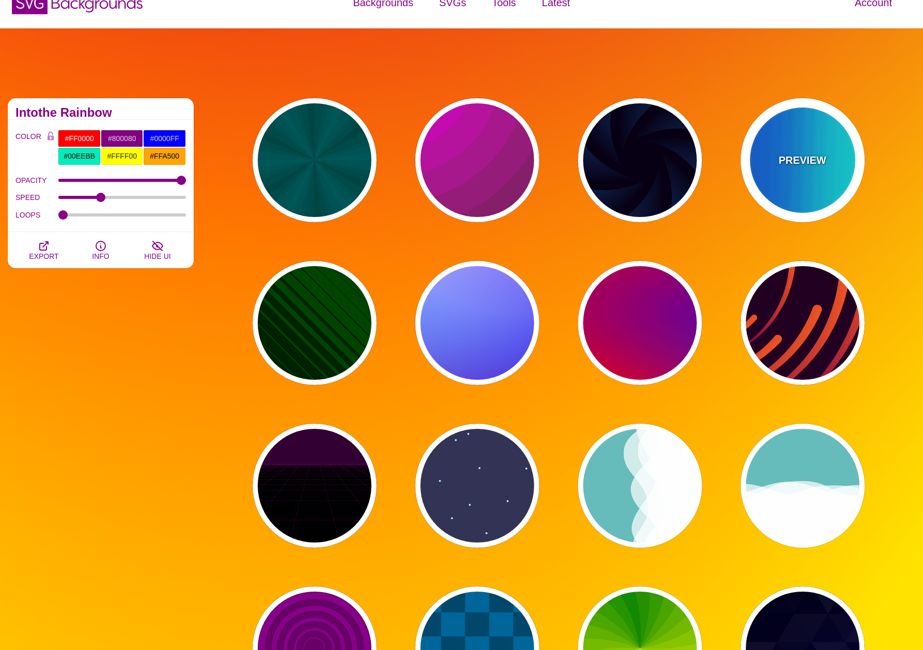
click at [815, 178] on div "PREVIEW" at bounding box center [803, 160] width 124 height 124
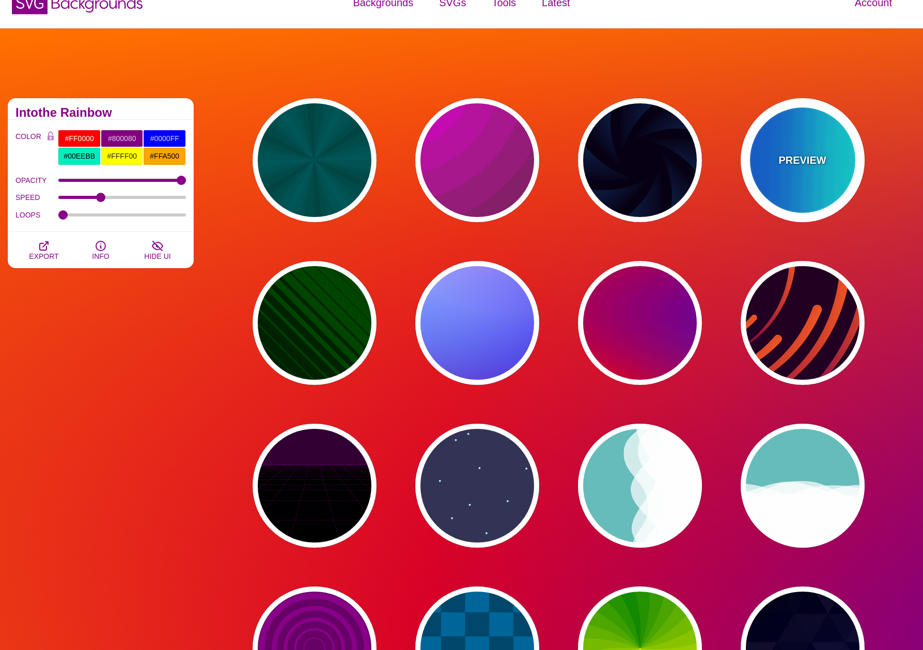
type input "#00FFFF"
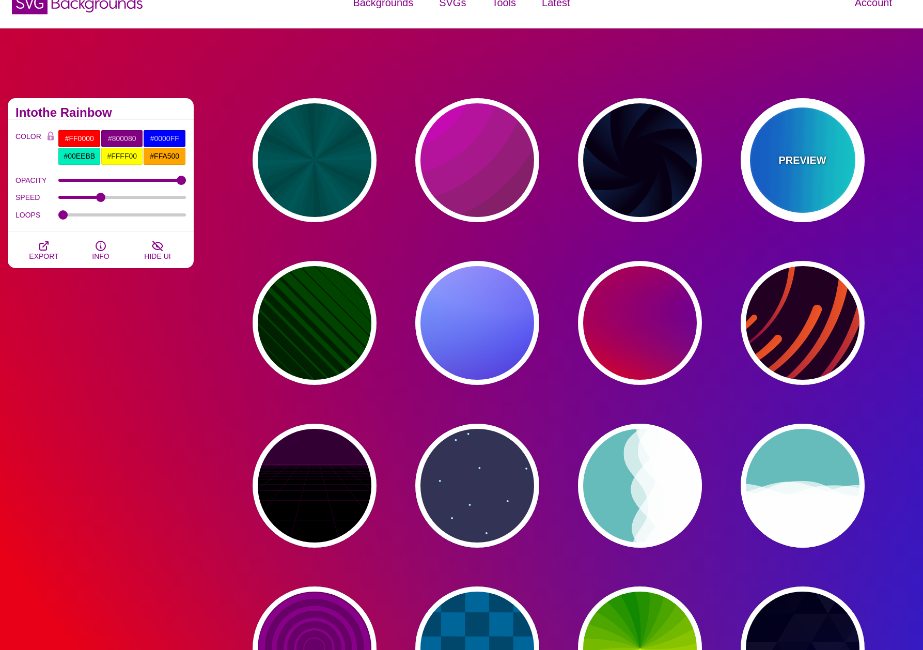
type input "#0066FF"
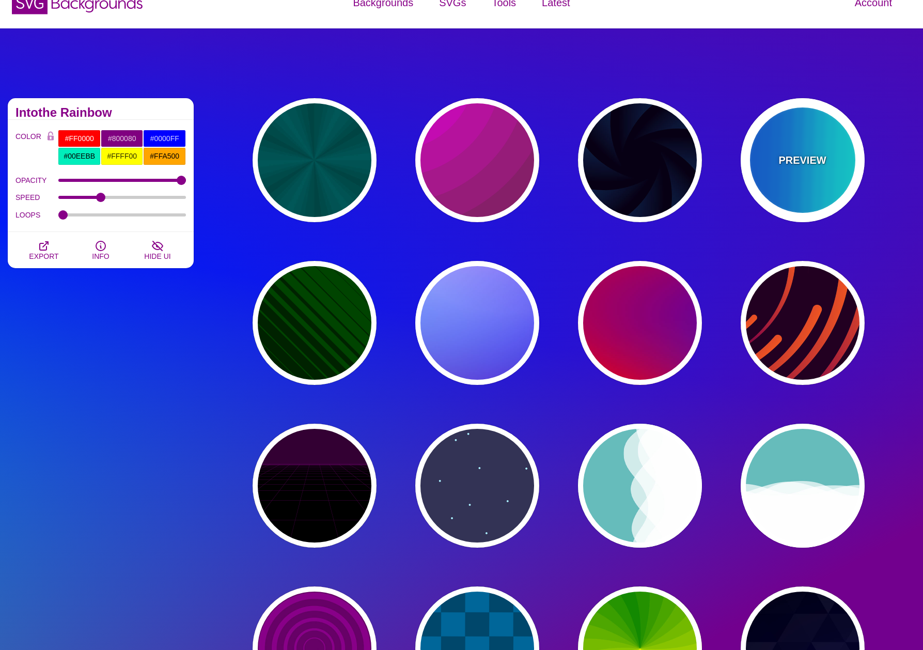
type input "0.25"
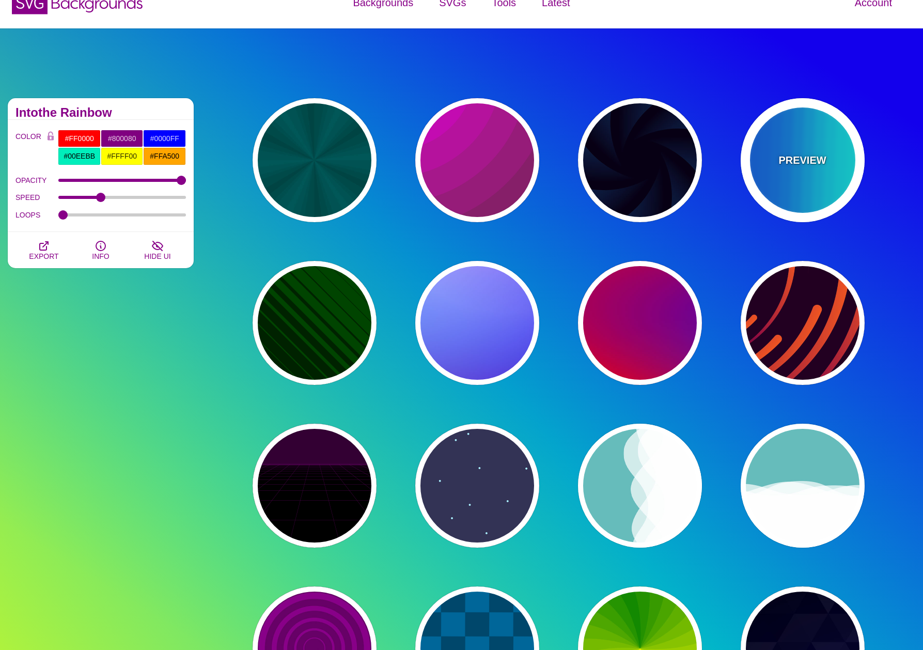
type input "12"
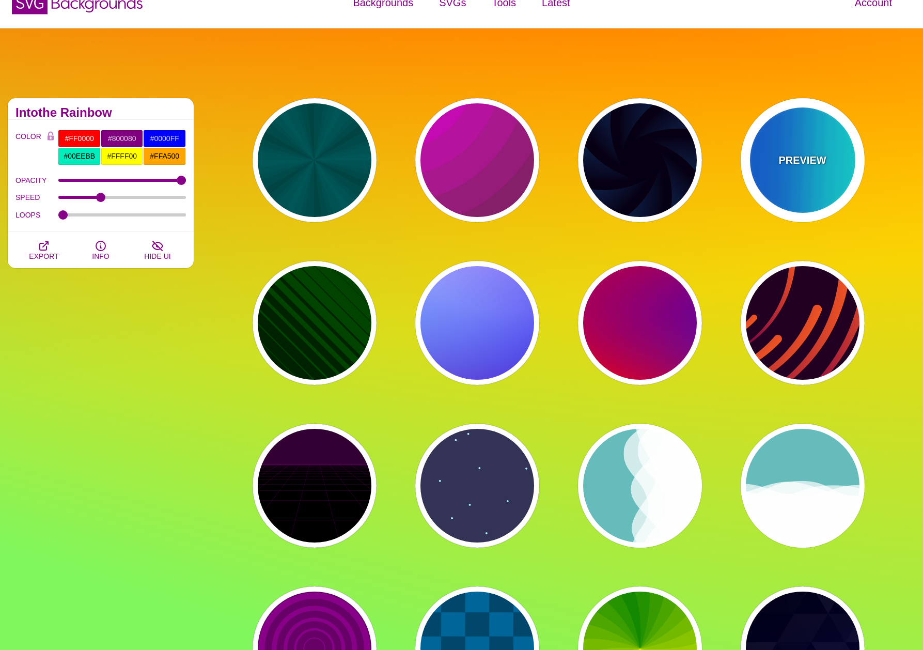
type input "999"
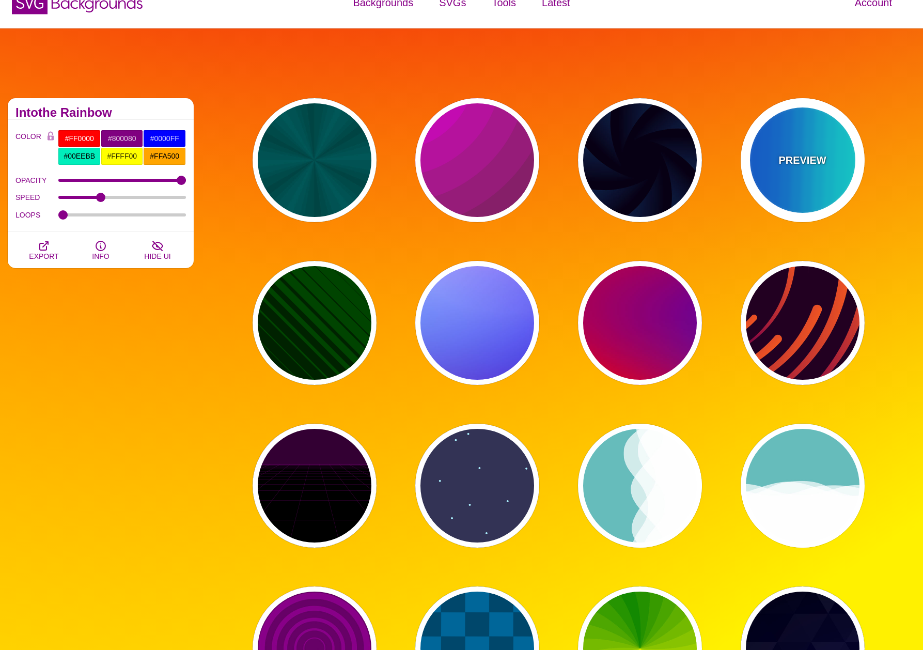
type input "0"
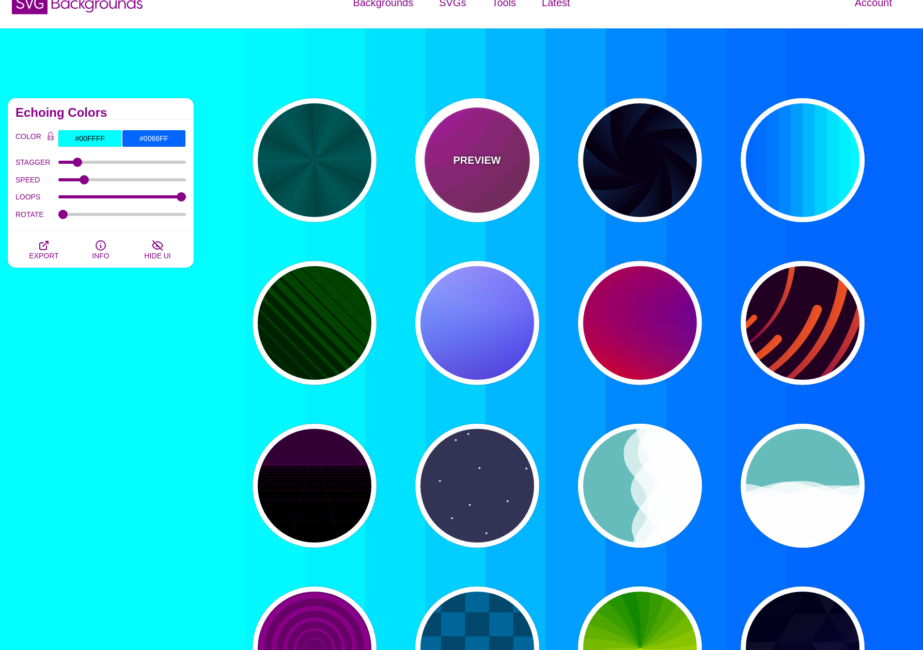
click at [514, 186] on div "PREVIEW" at bounding box center [477, 160] width 124 height 124
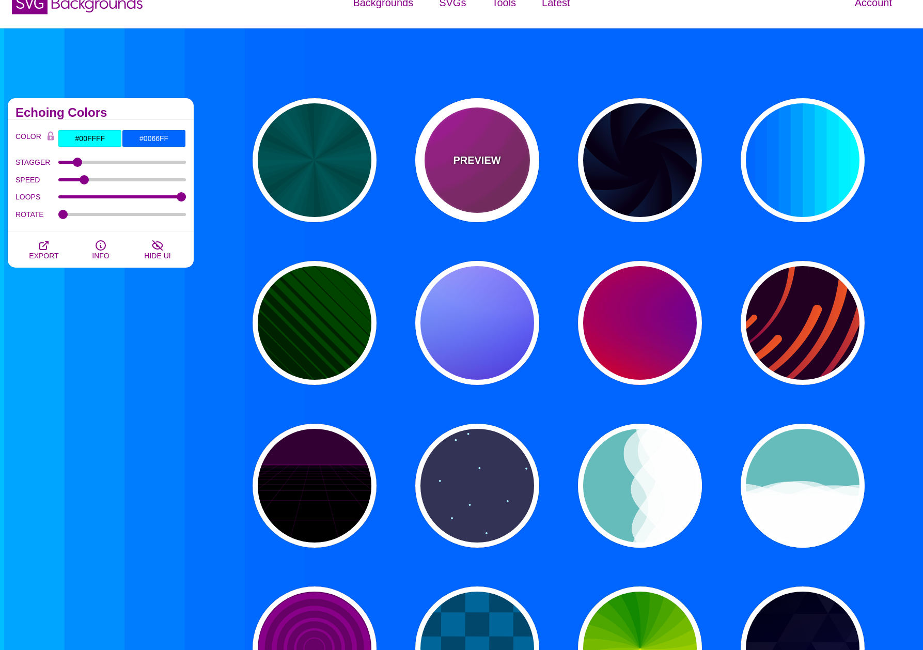
type input "#442233"
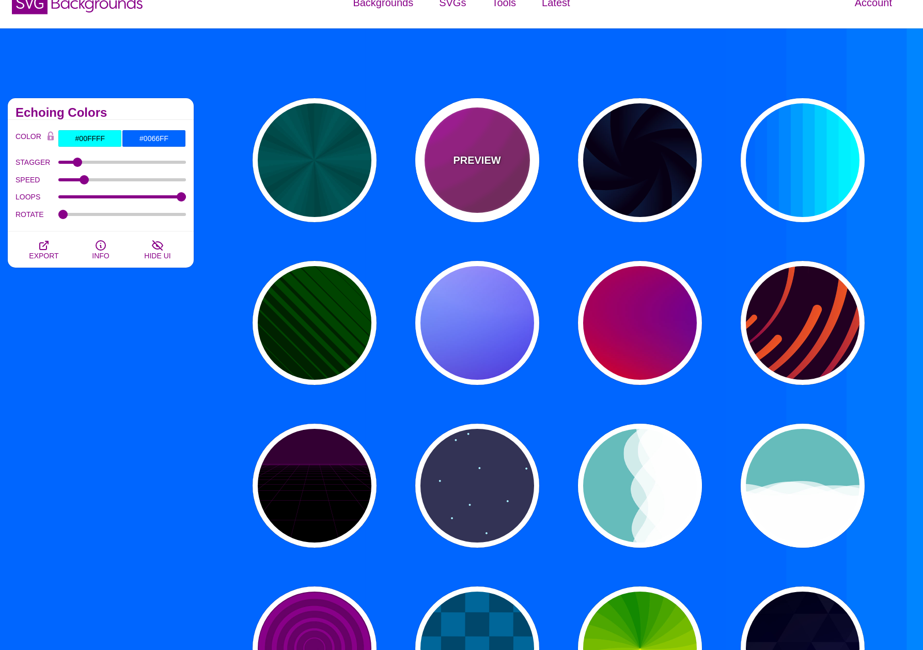
type input "#DD00DD"
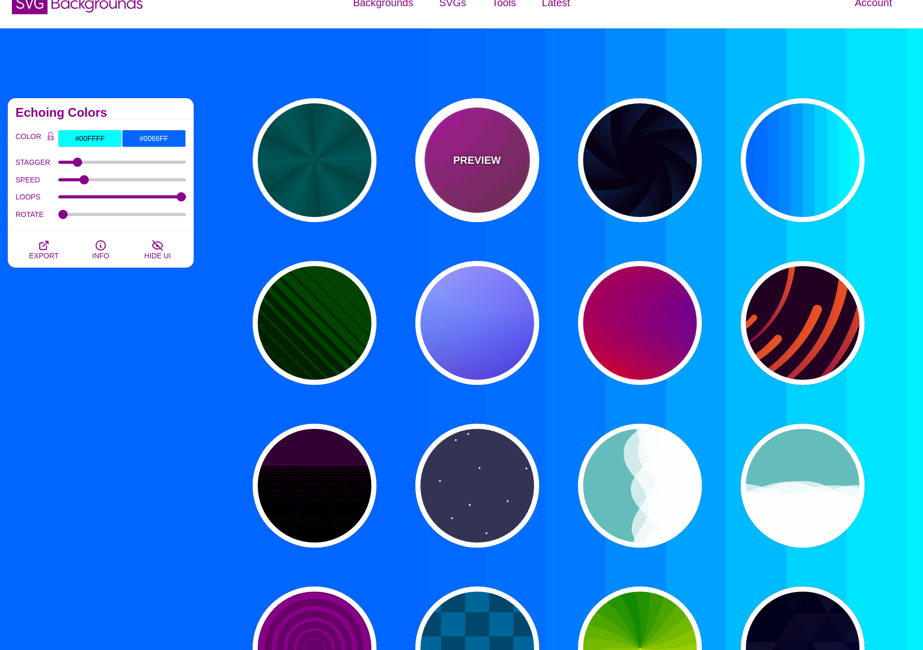
type input "0"
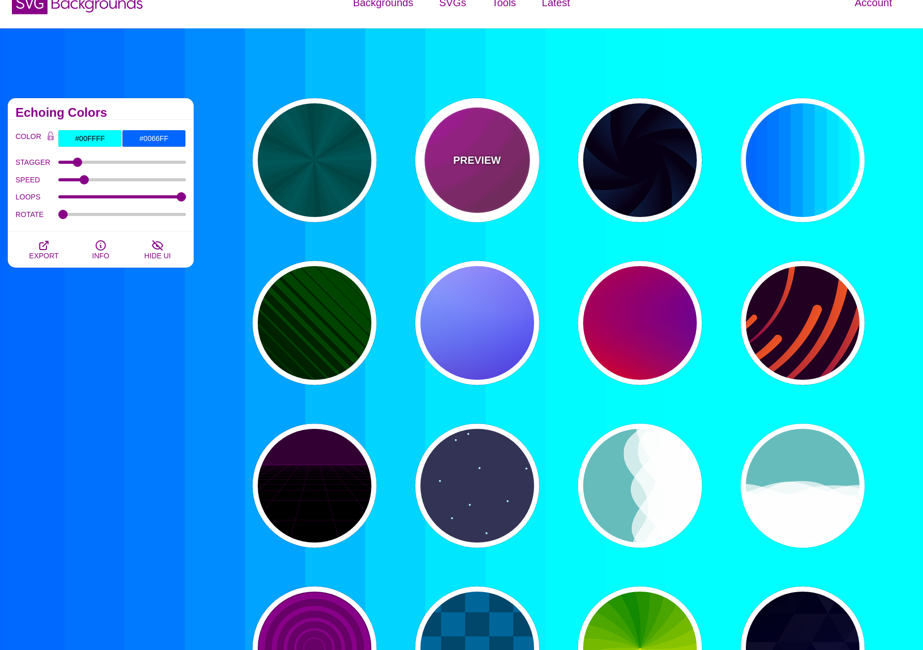
type input "0"
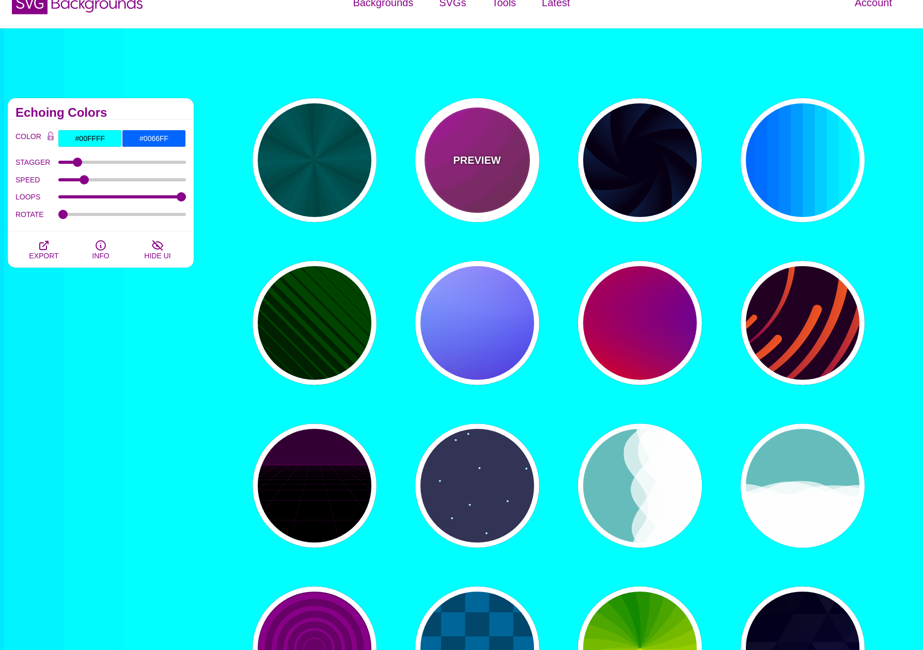
type input "5"
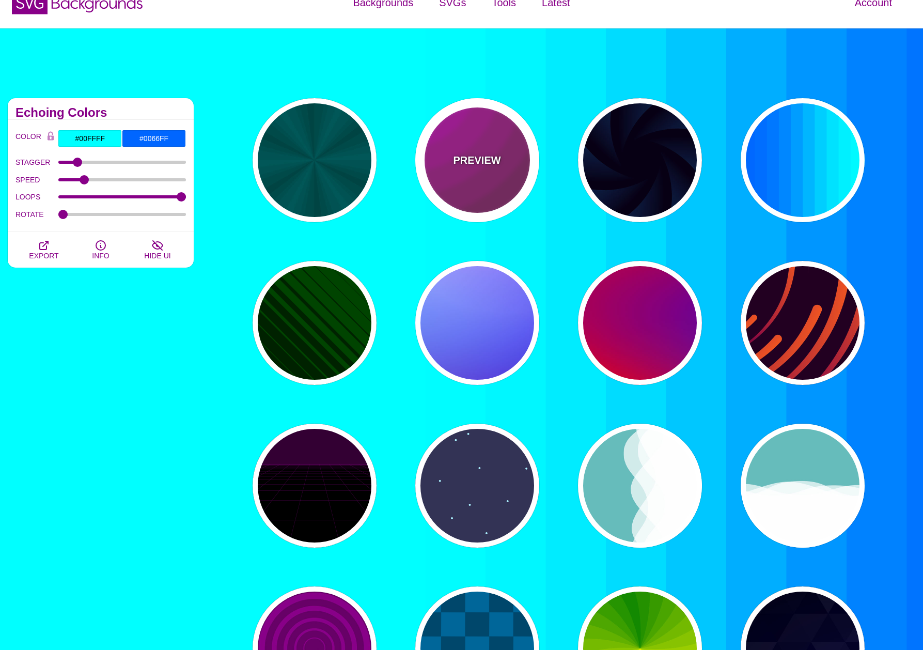
type input "0.2"
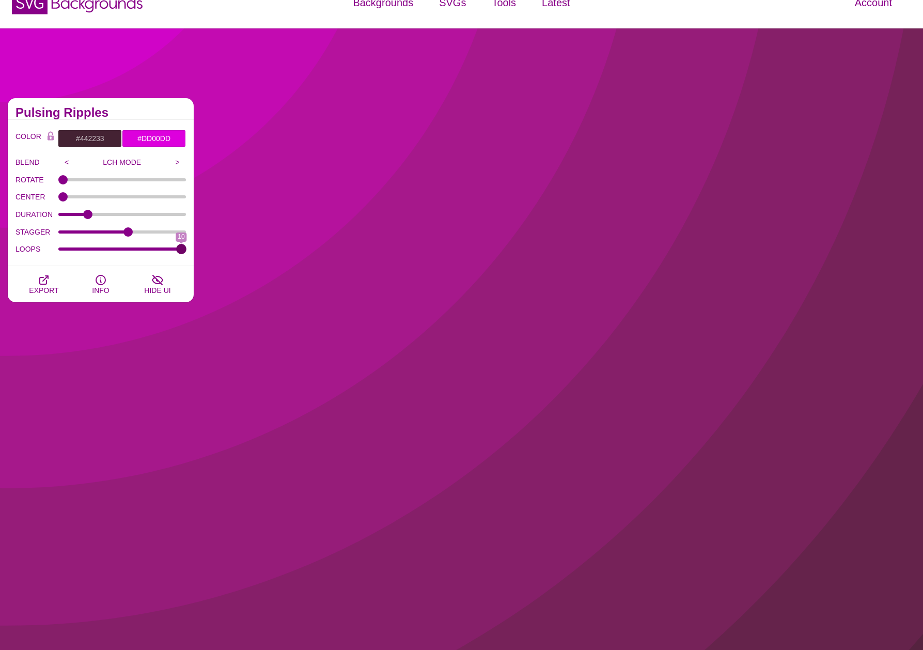
drag, startPoint x: 64, startPoint y: 247, endPoint x: 189, endPoint y: 249, distance: 125.6
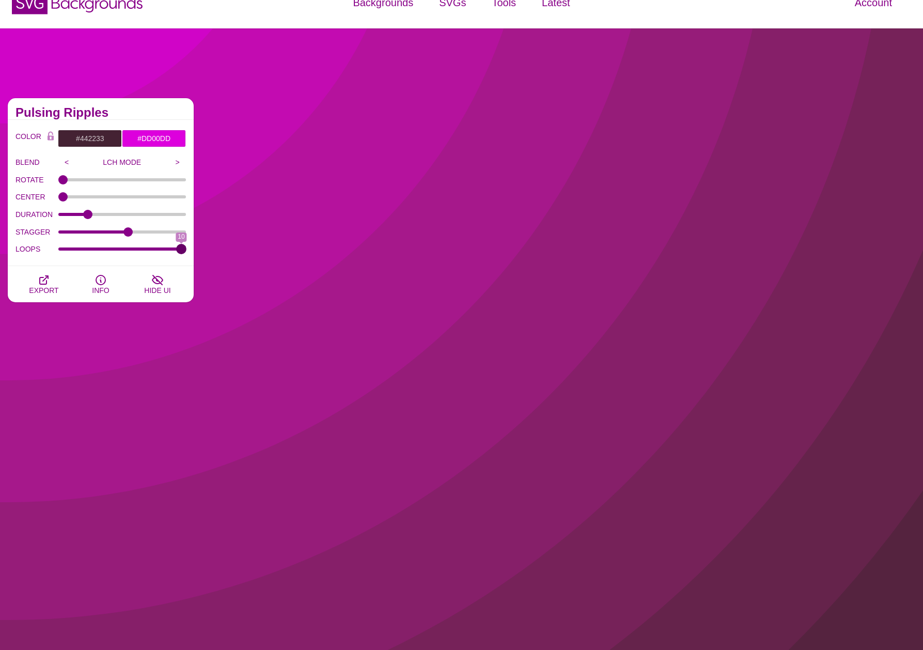
type input "10"
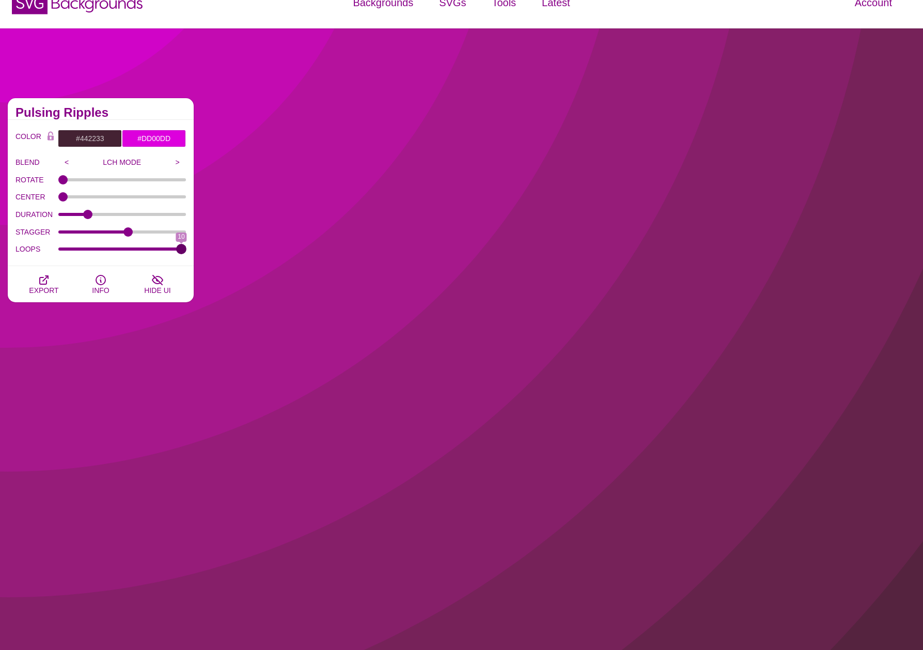
click at [187, 249] on input "LOOPS" at bounding box center [122, 249] width 128 height 4
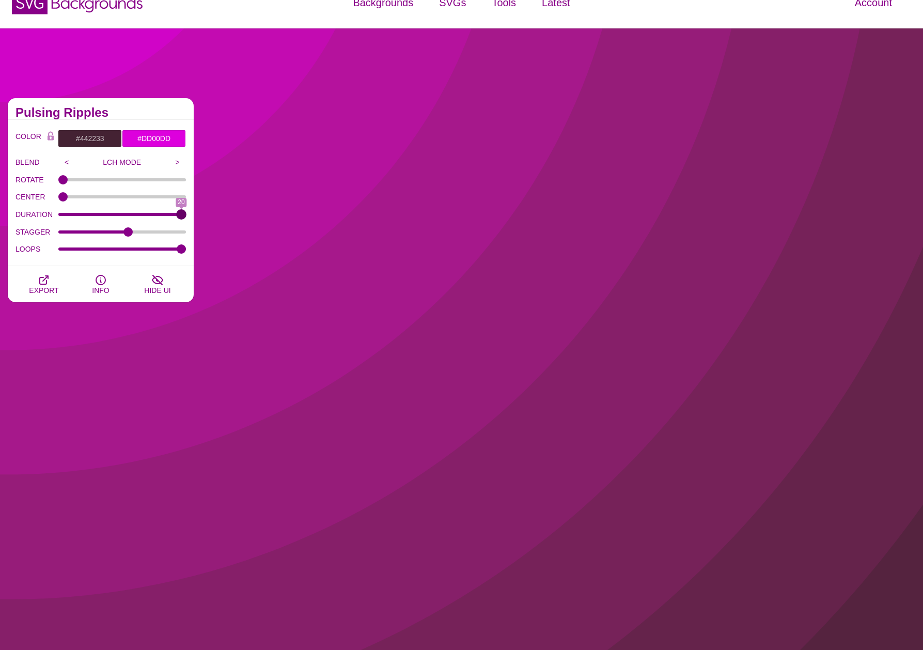
drag, startPoint x: 86, startPoint y: 215, endPoint x: 184, endPoint y: 220, distance: 98.3
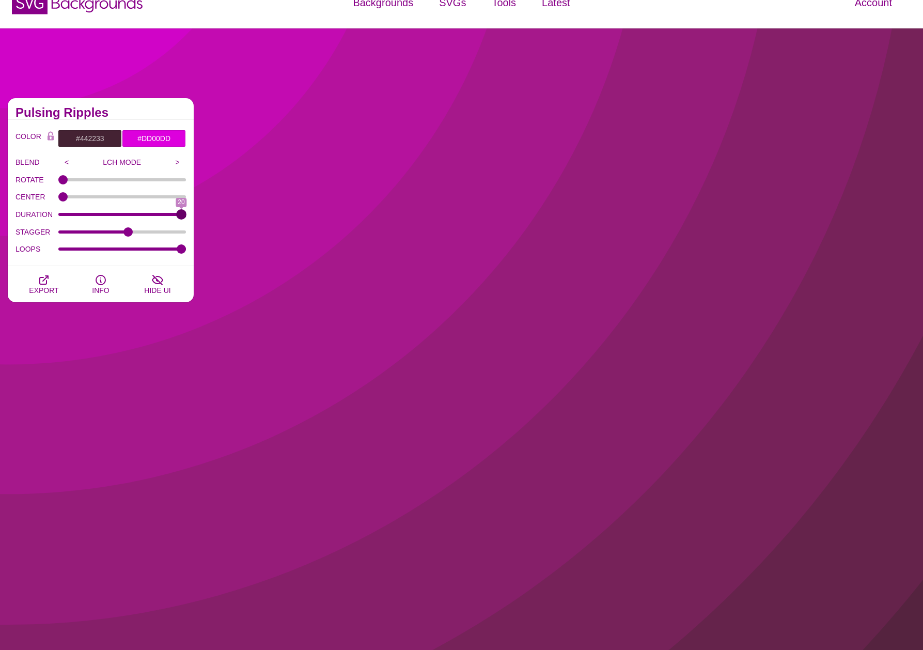
type input "20"
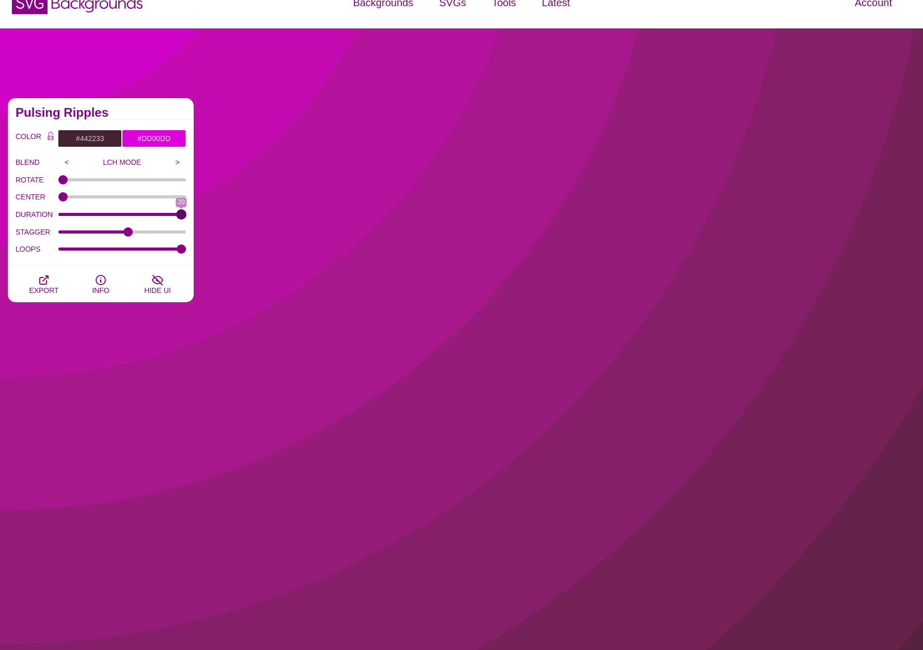
click at [184, 217] on input "DURATION" at bounding box center [122, 214] width 128 height 4
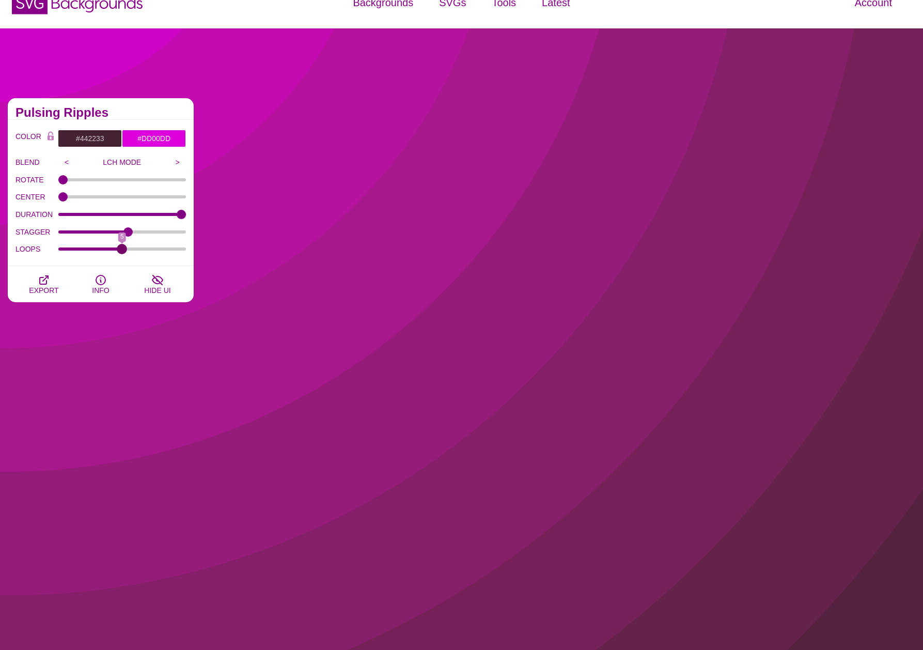
drag, startPoint x: 182, startPoint y: 246, endPoint x: 125, endPoint y: 251, distance: 58.1
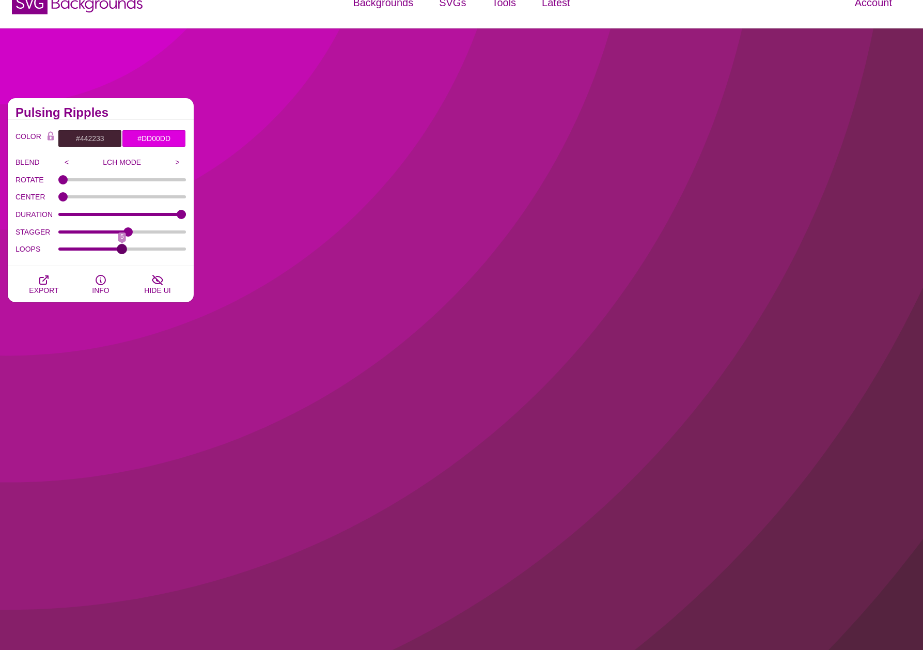
type input "5"
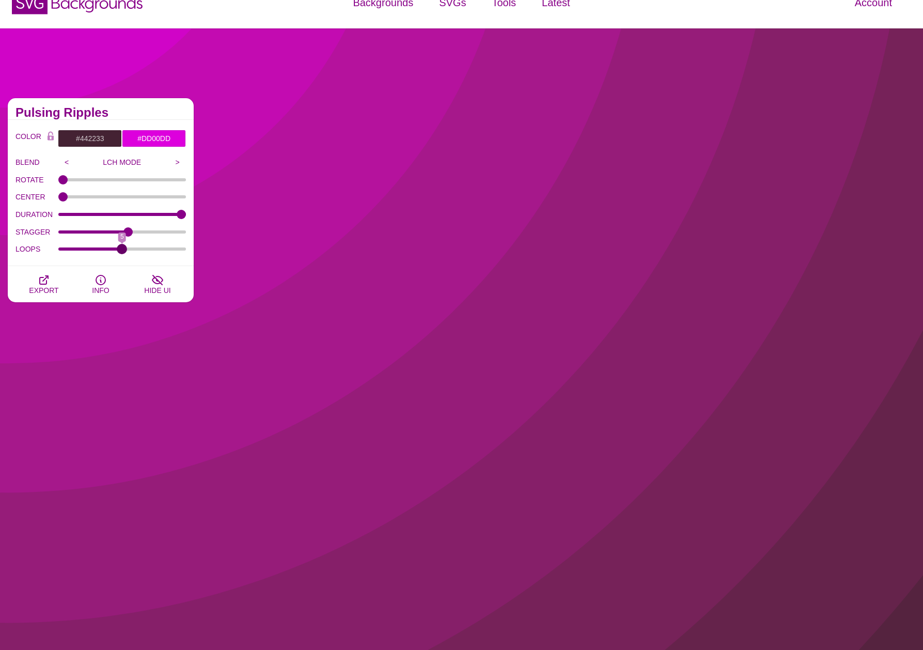
click at [125, 251] on input "LOOPS" at bounding box center [122, 249] width 128 height 4
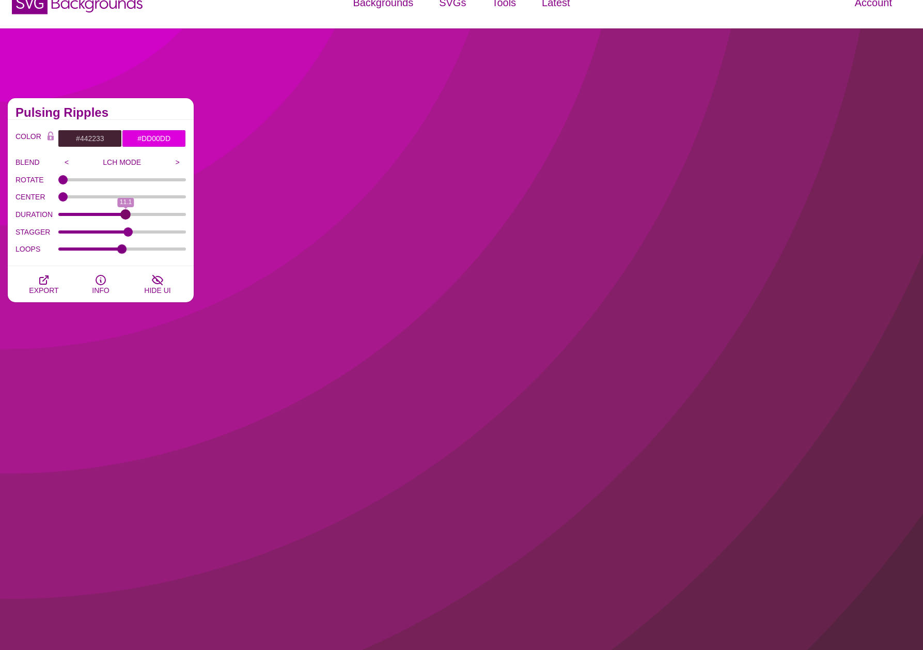
drag, startPoint x: 181, startPoint y: 213, endPoint x: 126, endPoint y: 220, distance: 56.2
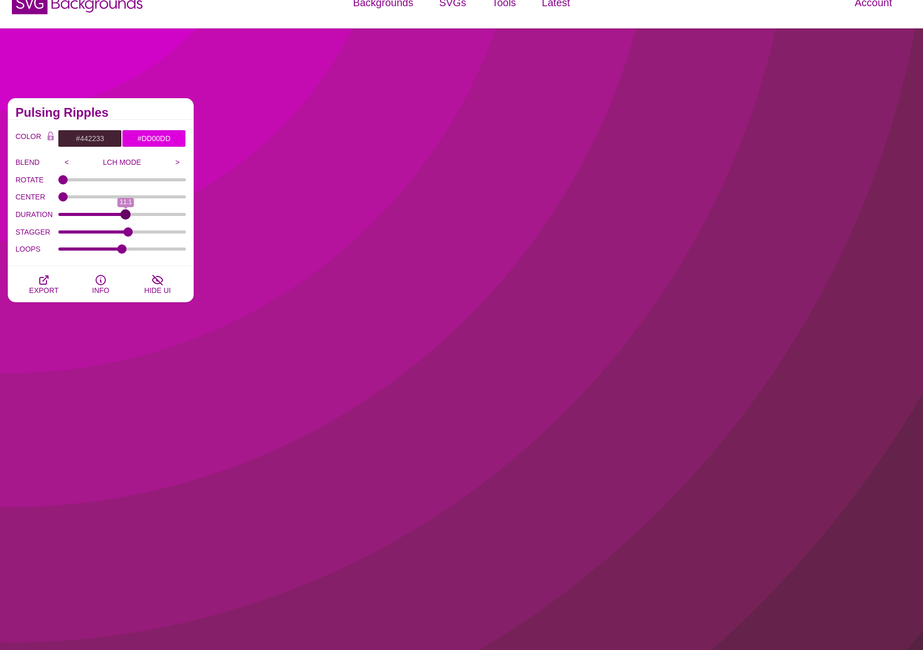
type input "11.1"
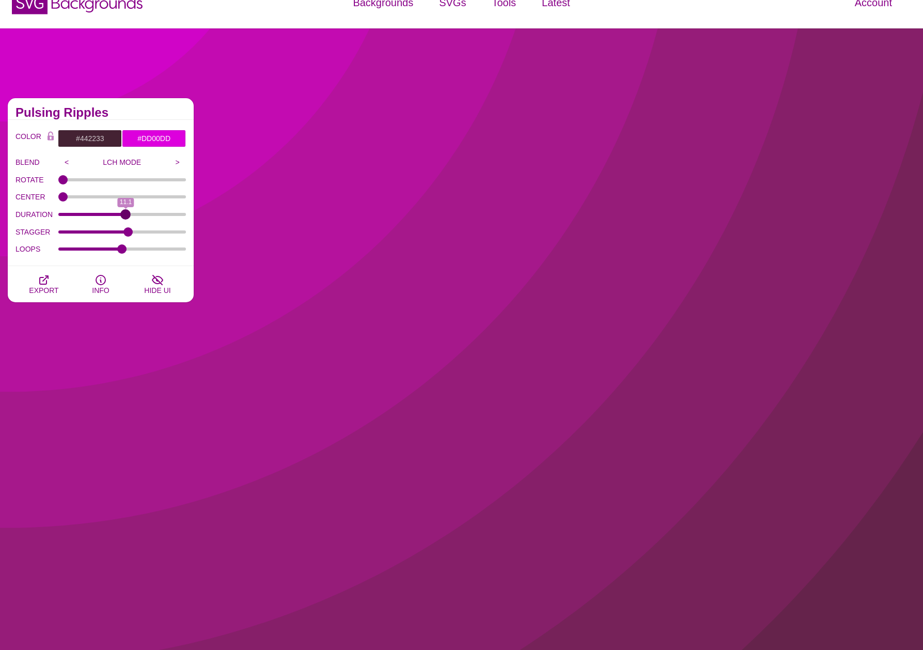
click at [126, 217] on input "DURATION" at bounding box center [122, 214] width 128 height 4
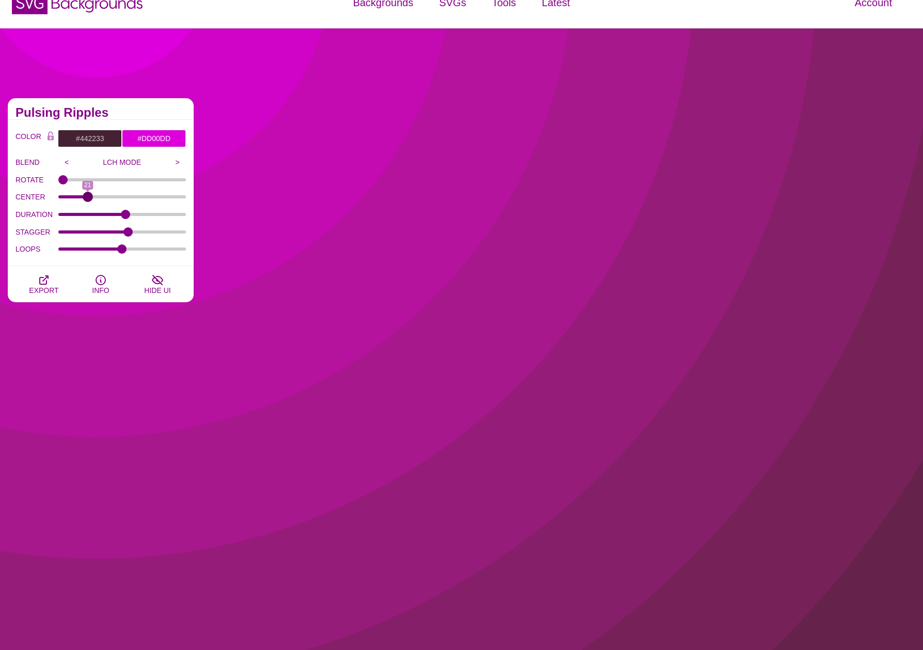
drag, startPoint x: 63, startPoint y: 196, endPoint x: 87, endPoint y: 205, distance: 25.8
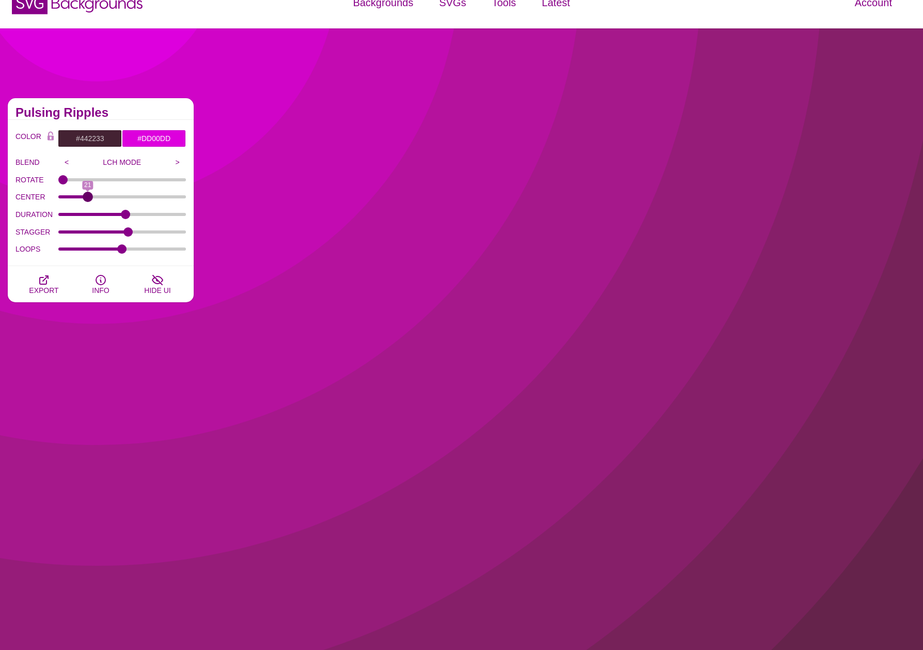
type input "21"
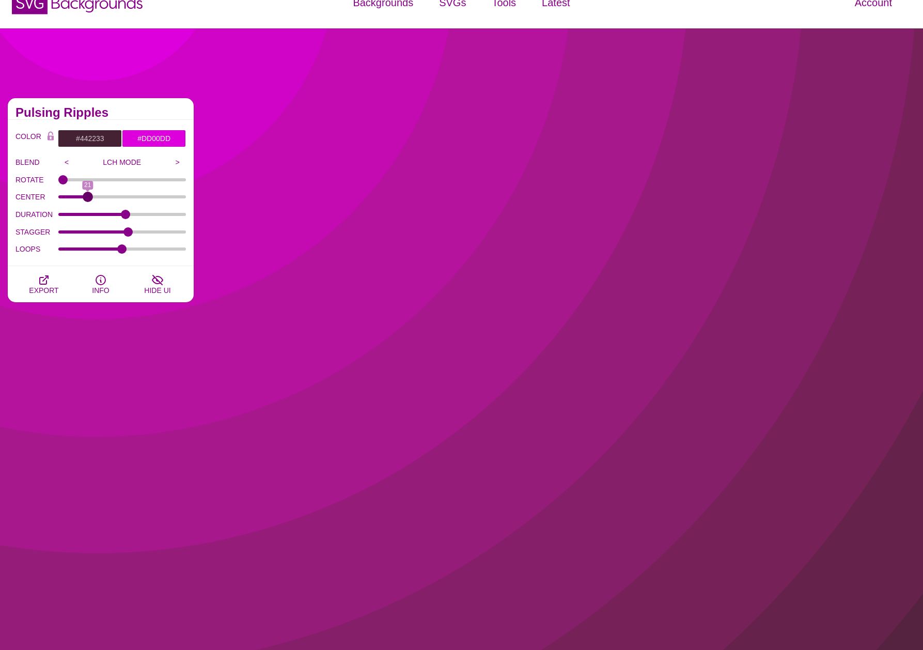
click at [87, 199] on input "CENTER" at bounding box center [122, 197] width 128 height 4
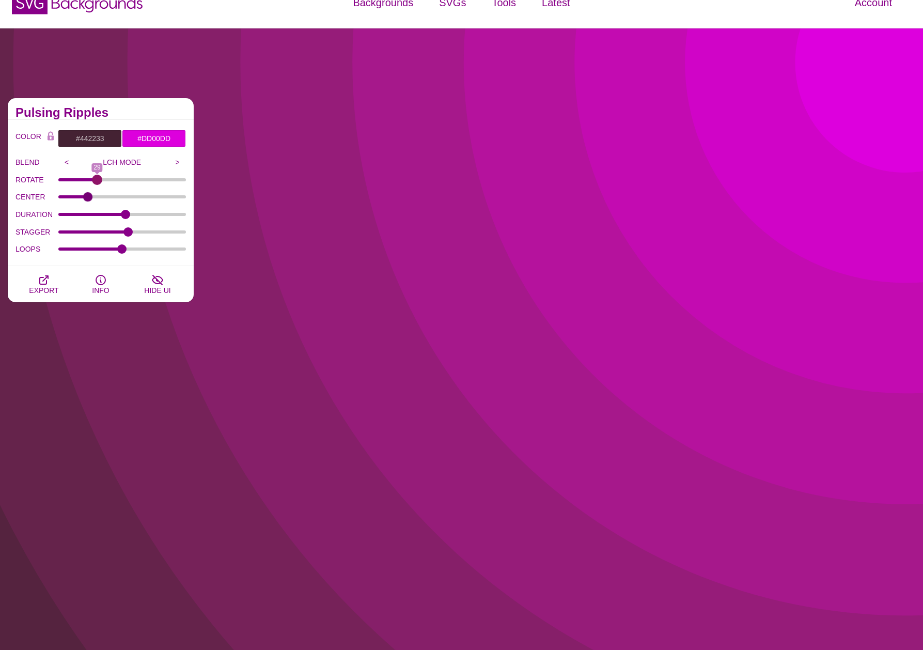
drag, startPoint x: 64, startPoint y: 180, endPoint x: 97, endPoint y: 187, distance: 33.4
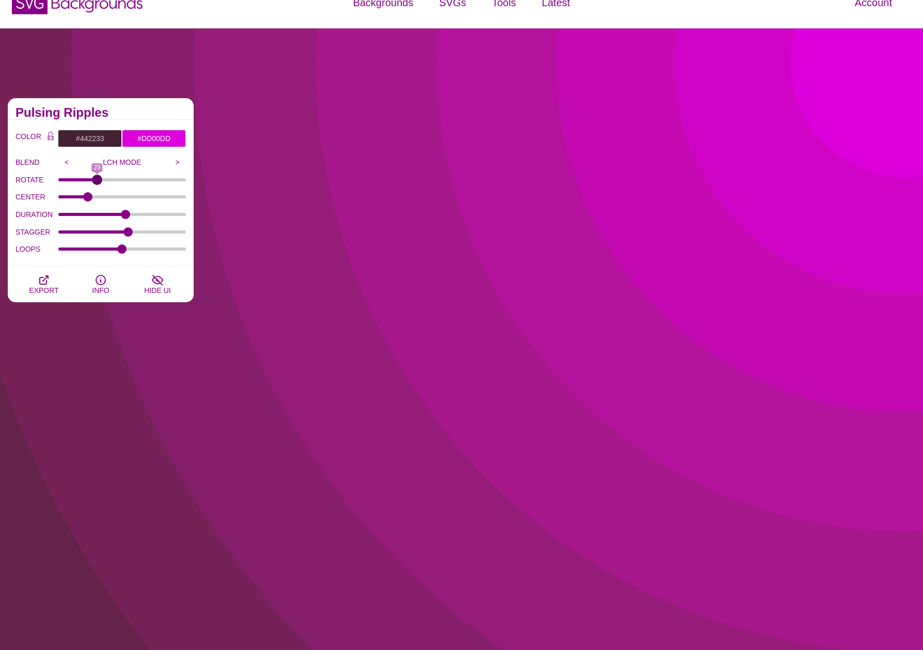
type input "29"
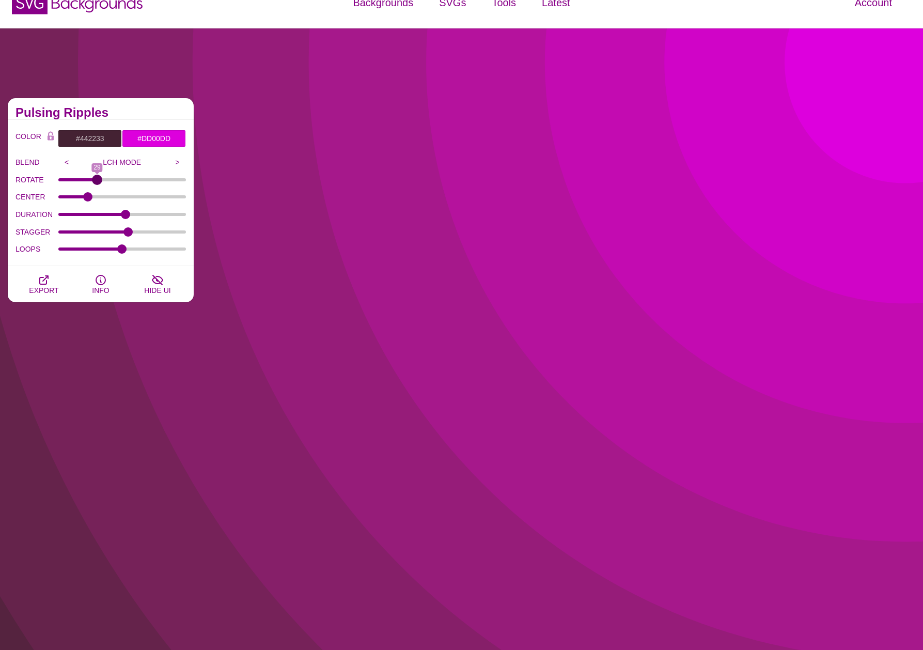
click at [97, 182] on input "ROTATE" at bounding box center [122, 180] width 128 height 4
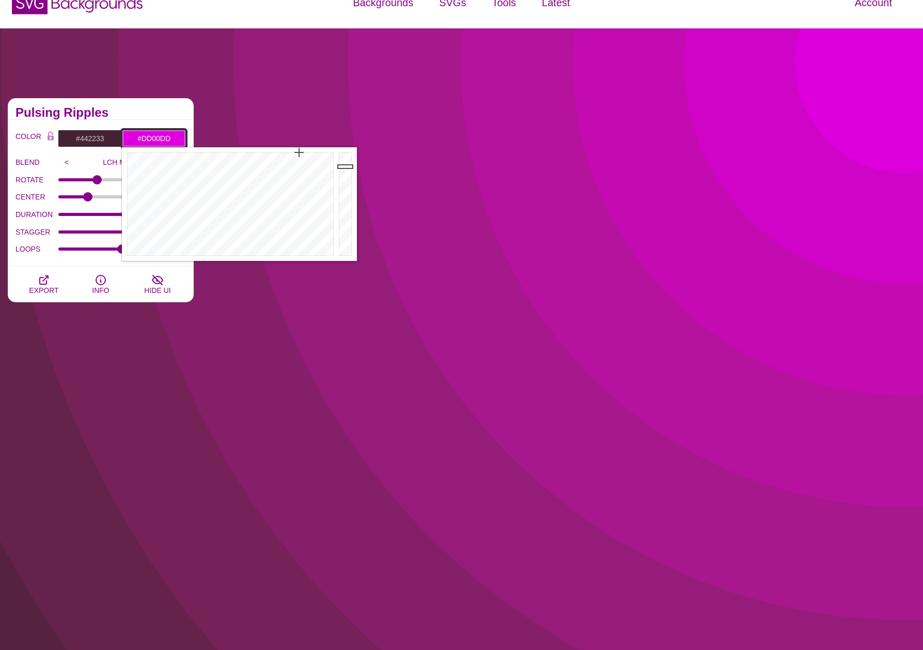
drag, startPoint x: 134, startPoint y: 138, endPoint x: 178, endPoint y: 140, distance: 44.0
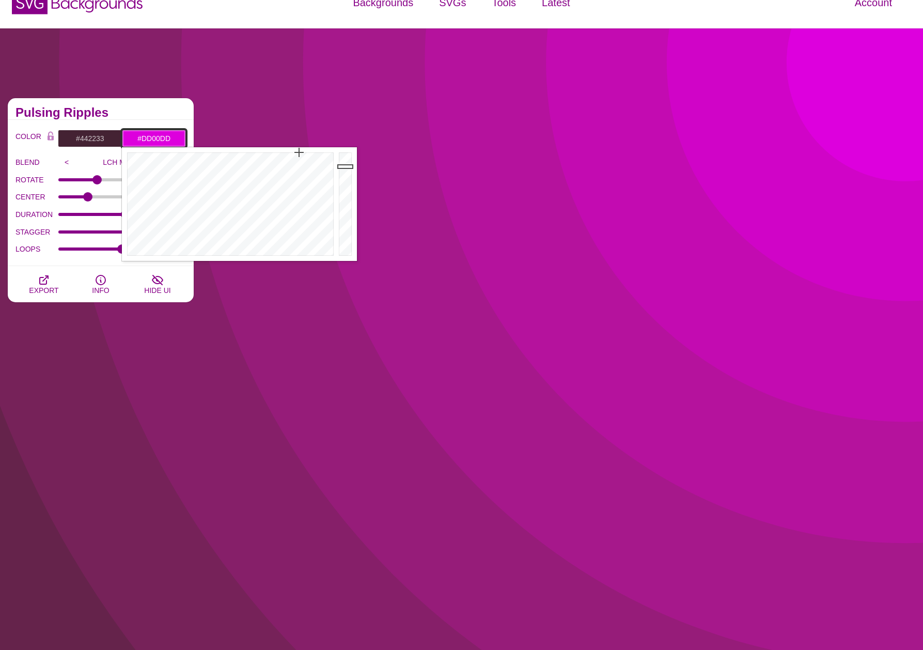
click at [178, 140] on input "#DD00DD" at bounding box center [154, 139] width 64 height 18
paste input "821F1D"
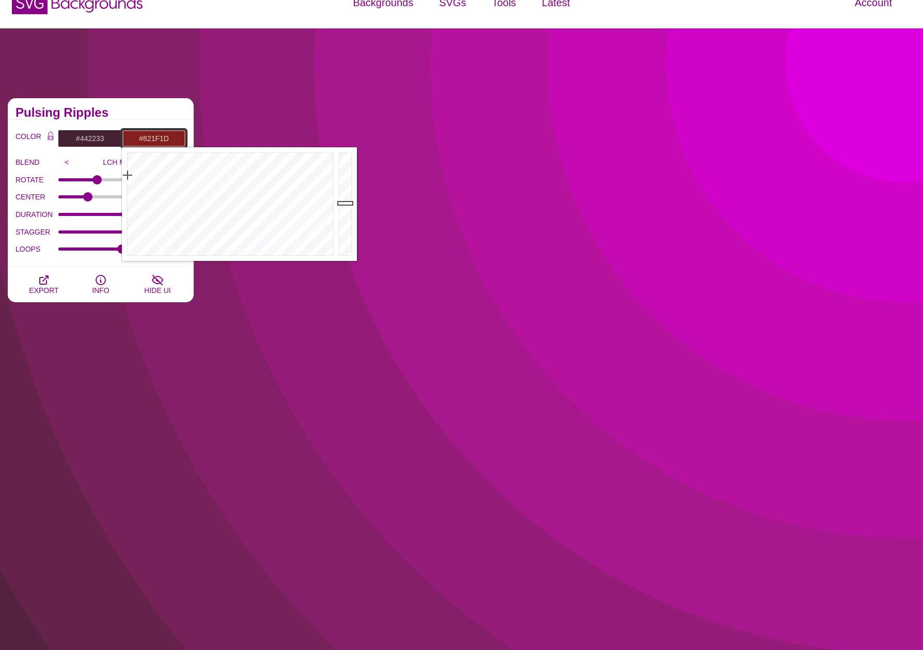
type input "#821F1D"
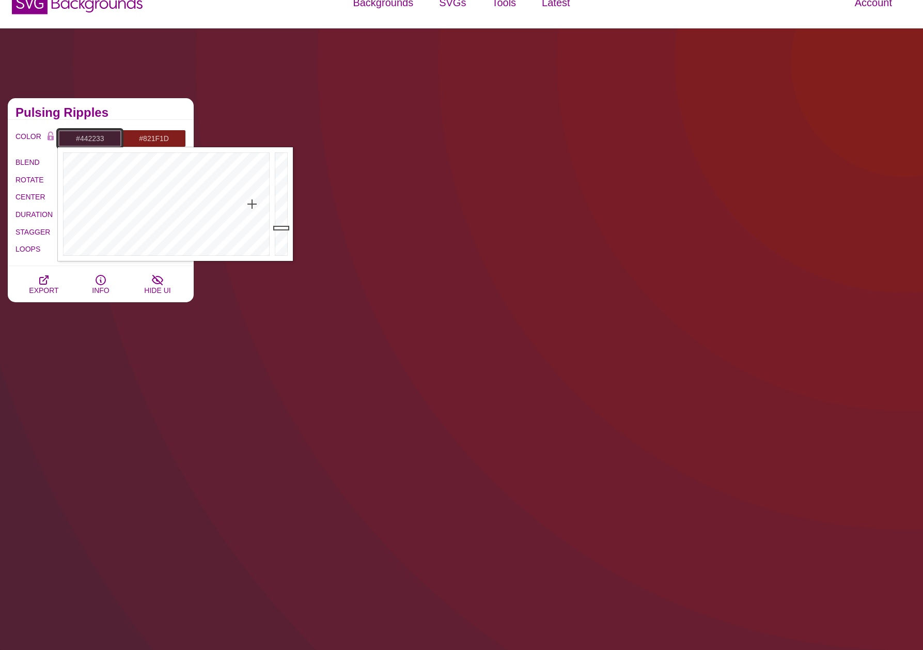
drag, startPoint x: 78, startPoint y: 138, endPoint x: 117, endPoint y: 138, distance: 38.8
click at [117, 138] on input "#442233" at bounding box center [90, 139] width 64 height 18
type input "#2C2C2C"
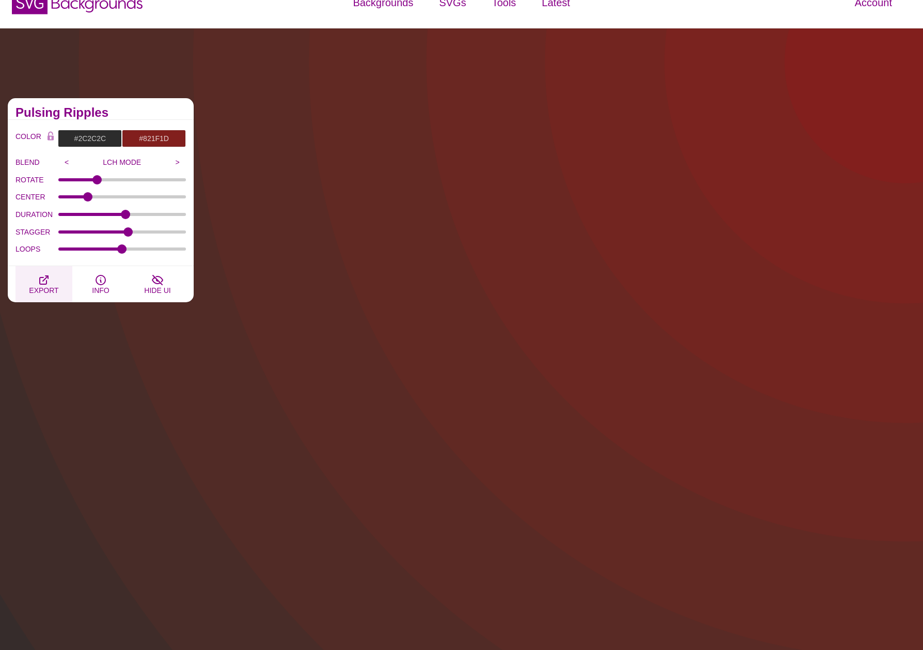
click at [46, 288] on span "EXPORT" at bounding box center [43, 290] width 29 height 8
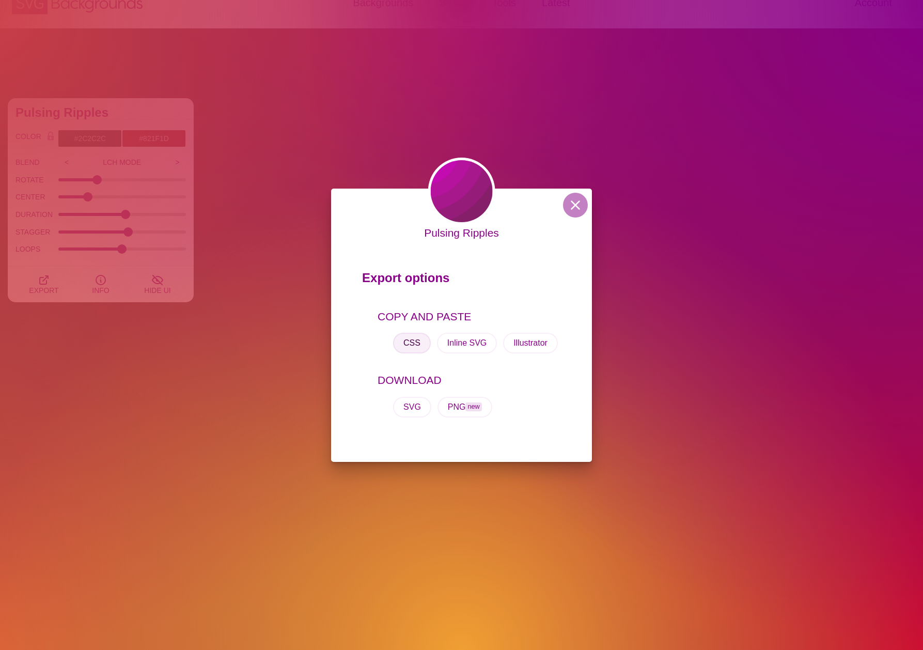
click at [420, 342] on button "CSS" at bounding box center [412, 343] width 38 height 21
